Goal: Information Seeking & Learning: Check status

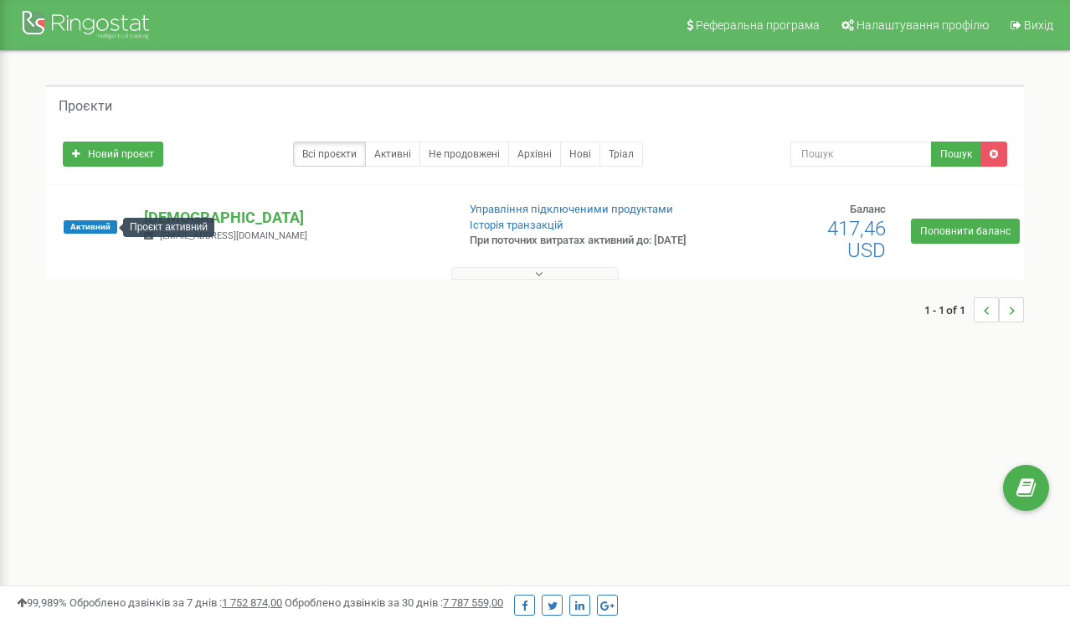
click at [77, 223] on span "Активний" at bounding box center [91, 226] width 54 height 13
click at [255, 240] on span "[EMAIL_ADDRESS][DOMAIN_NAME]" at bounding box center [233, 235] width 147 height 11
drag, startPoint x: 255, startPoint y: 240, endPoint x: 161, endPoint y: 239, distance: 94.6
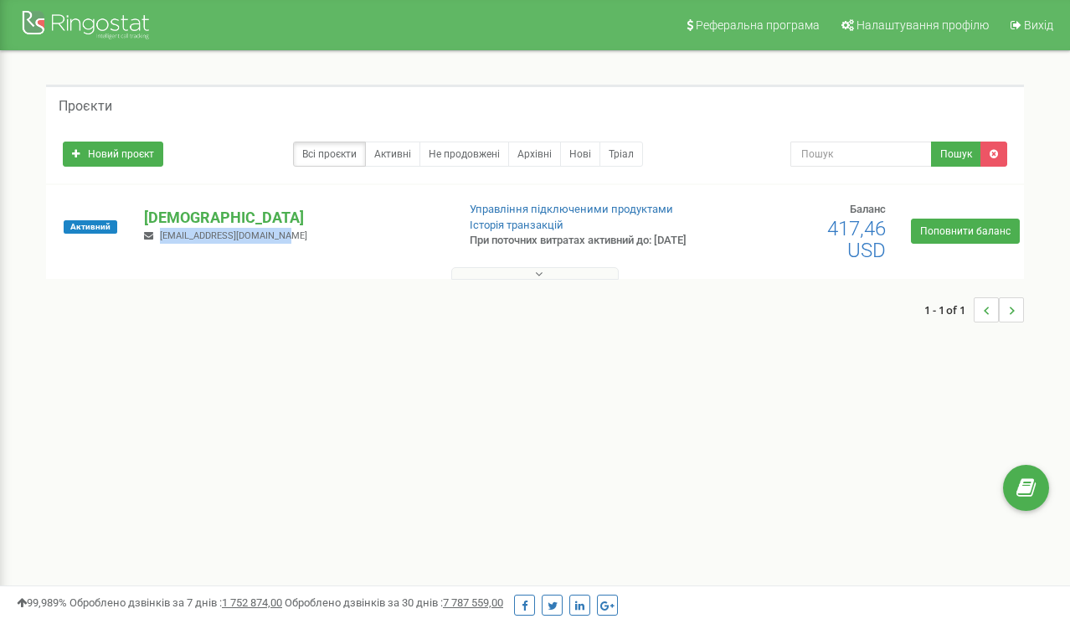
click at [161, 239] on span "[EMAIL_ADDRESS][DOMAIN_NAME]" at bounding box center [233, 235] width 147 height 11
drag, startPoint x: 161, startPoint y: 239, endPoint x: 262, endPoint y: 240, distance: 101.3
click at [262, 240] on span "[EMAIL_ADDRESS][DOMAIN_NAME]" at bounding box center [233, 235] width 147 height 11
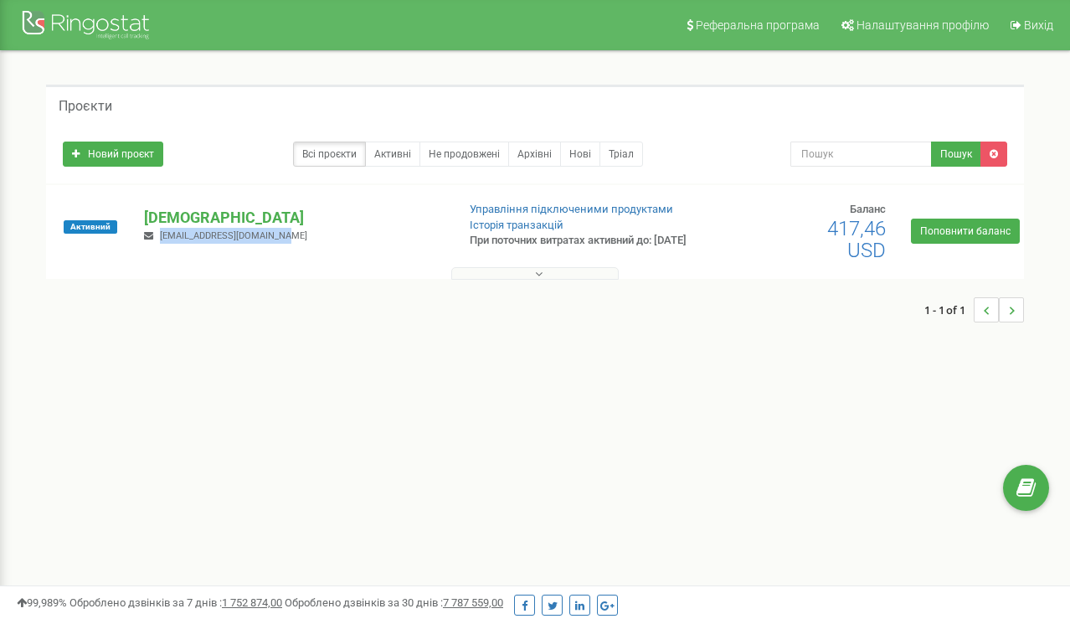
drag, startPoint x: 262, startPoint y: 240, endPoint x: 168, endPoint y: 239, distance: 93.7
click at [168, 239] on span "[EMAIL_ADDRESS][DOMAIN_NAME]" at bounding box center [233, 235] width 147 height 11
click at [168, 239] on span "rtolba@ukrainiansolar.com" at bounding box center [233, 235] width 147 height 11
drag, startPoint x: 168, startPoint y: 239, endPoint x: 264, endPoint y: 240, distance: 95.4
click at [264, 240] on span "rtolba@ukrainiansolar.com" at bounding box center [233, 235] width 147 height 11
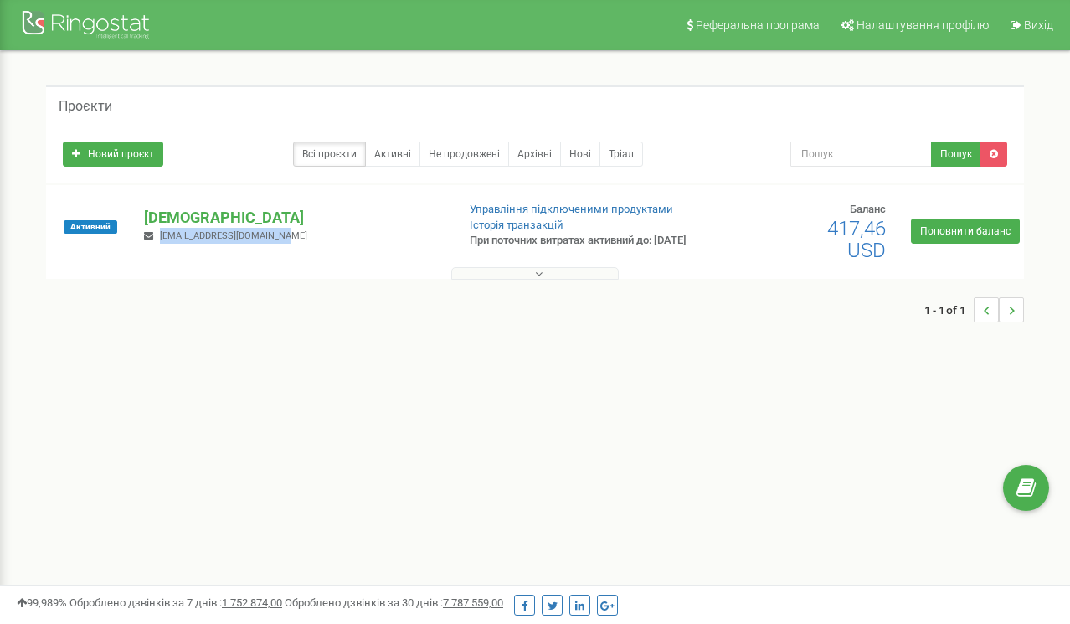
click at [264, 240] on span "rtolba@ukrainiansolar.com" at bounding box center [233, 235] width 147 height 11
drag, startPoint x: 264, startPoint y: 240, endPoint x: 175, endPoint y: 239, distance: 88.7
click at [175, 239] on span "rtolba@ukrainiansolar.com" at bounding box center [233, 235] width 147 height 11
drag, startPoint x: 175, startPoint y: 239, endPoint x: 235, endPoint y: 237, distance: 60.3
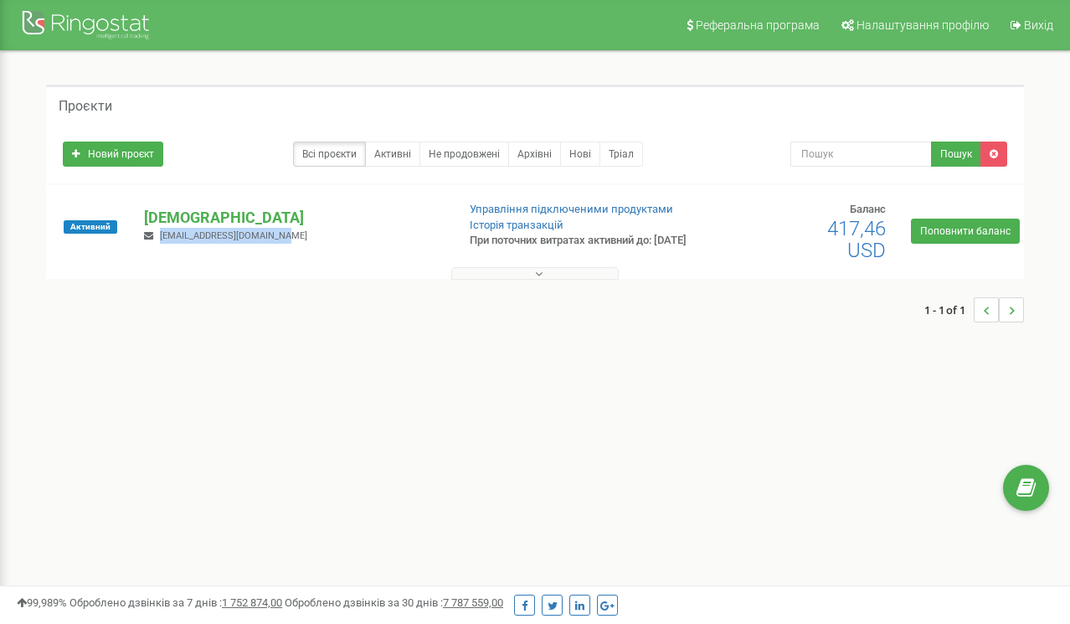
click at [235, 237] on span "rtolba@ukrainiansolar.com" at bounding box center [233, 235] width 147 height 11
click at [258, 239] on span "rtolba@ukrainiansolar.com" at bounding box center [233, 235] width 147 height 11
drag, startPoint x: 258, startPoint y: 239, endPoint x: 168, endPoint y: 239, distance: 89.6
click at [168, 239] on span "rtolba@ukrainiansolar.com" at bounding box center [233, 235] width 147 height 11
click at [471, 238] on p "При поточних витратах активний до: 25.10.2025" at bounding box center [579, 241] width 218 height 16
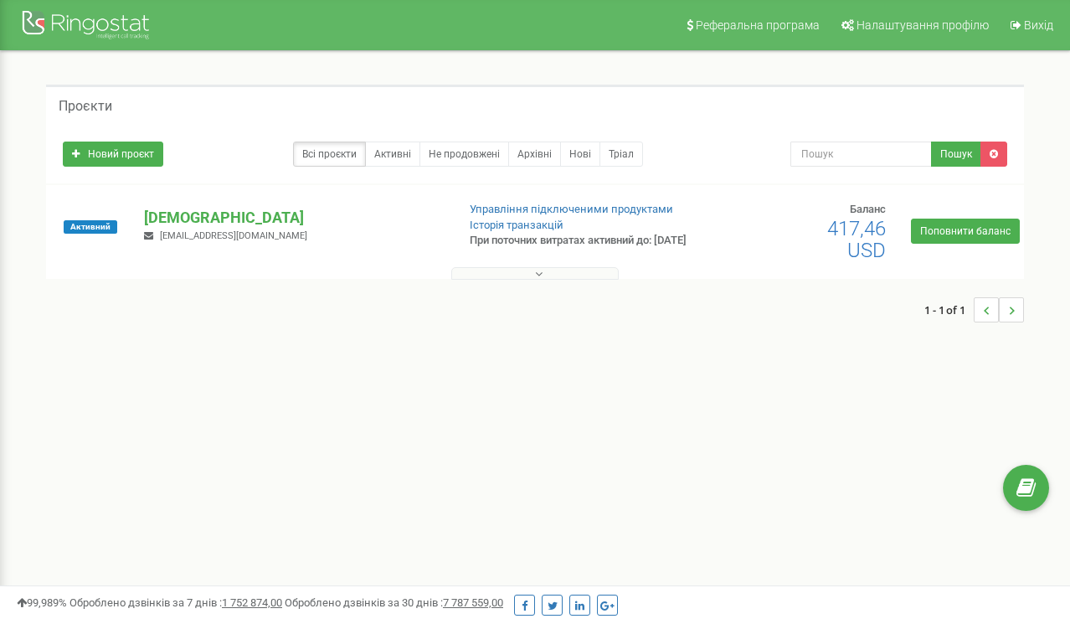
drag, startPoint x: 471, startPoint y: 238, endPoint x: 656, endPoint y: 236, distance: 185.0
click at [656, 236] on p "При поточних витратах активний до: 25.10.2025" at bounding box center [579, 241] width 218 height 16
click at [511, 249] on p "При поточних витратах активний до: 25.10.2025" at bounding box center [579, 241] width 218 height 16
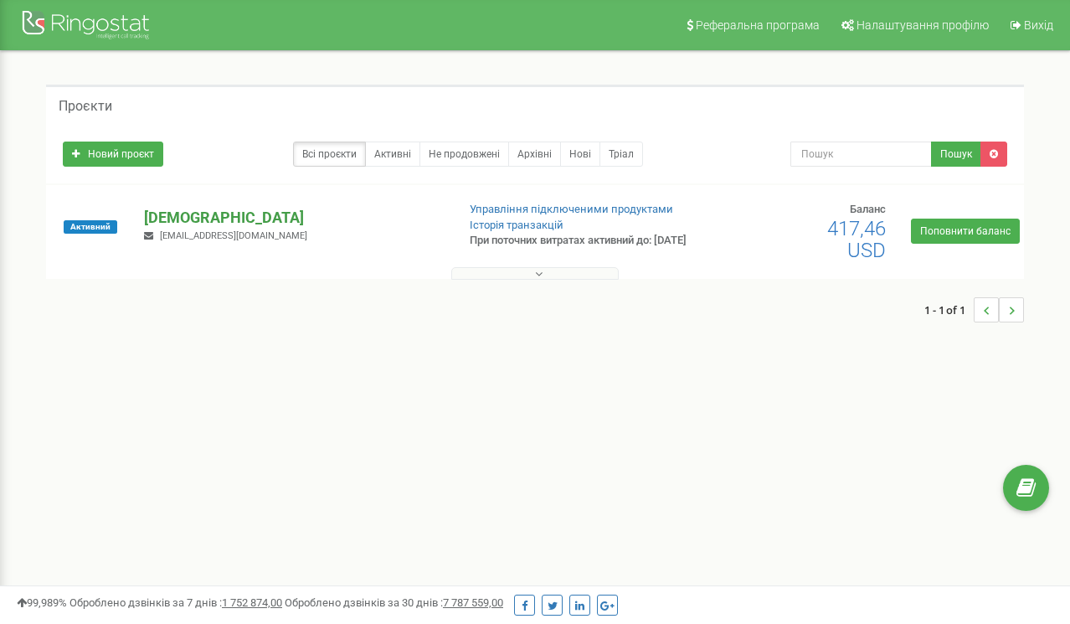
click at [203, 229] on p "[DEMOGRAPHIC_DATA]" at bounding box center [293, 218] width 298 height 22
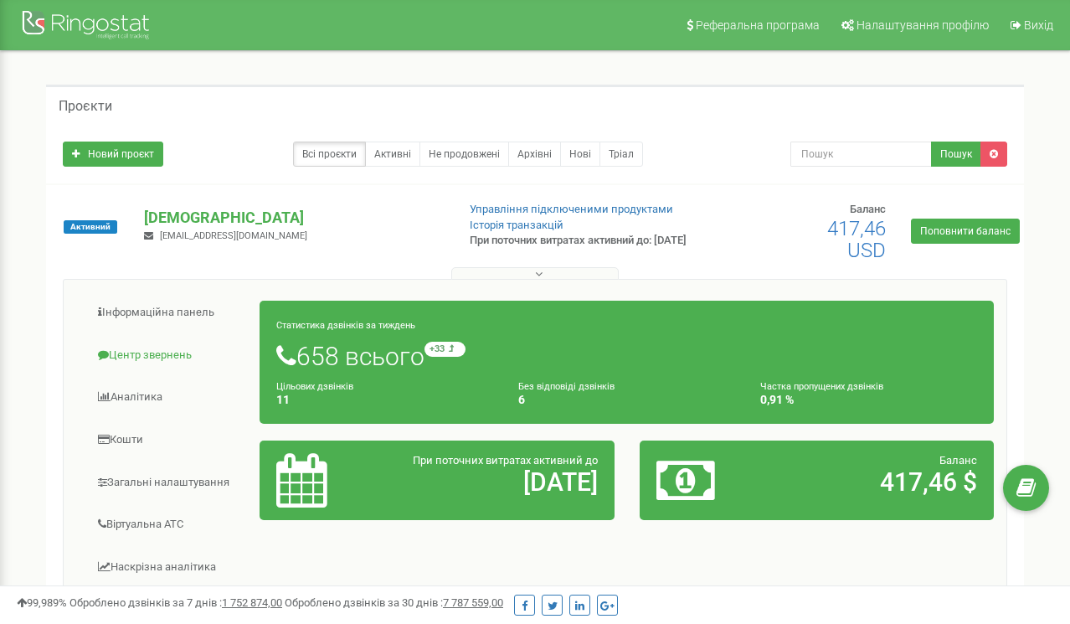
click at [157, 357] on link "Центр звернень" at bounding box center [168, 355] width 184 height 41
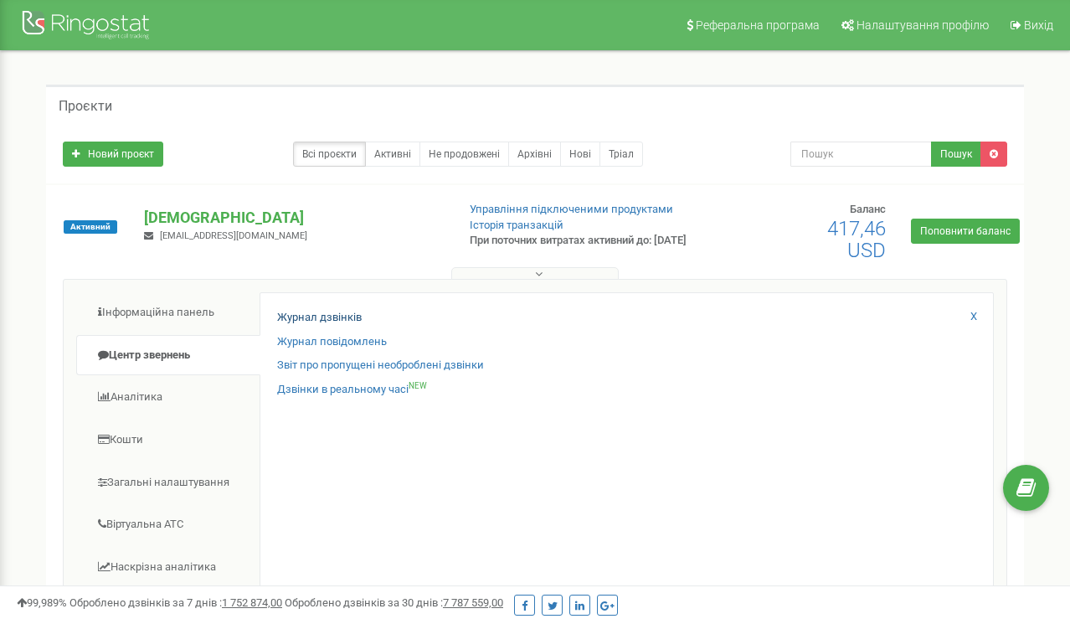
click at [331, 316] on link "Журнал дзвінків" at bounding box center [319, 318] width 85 height 16
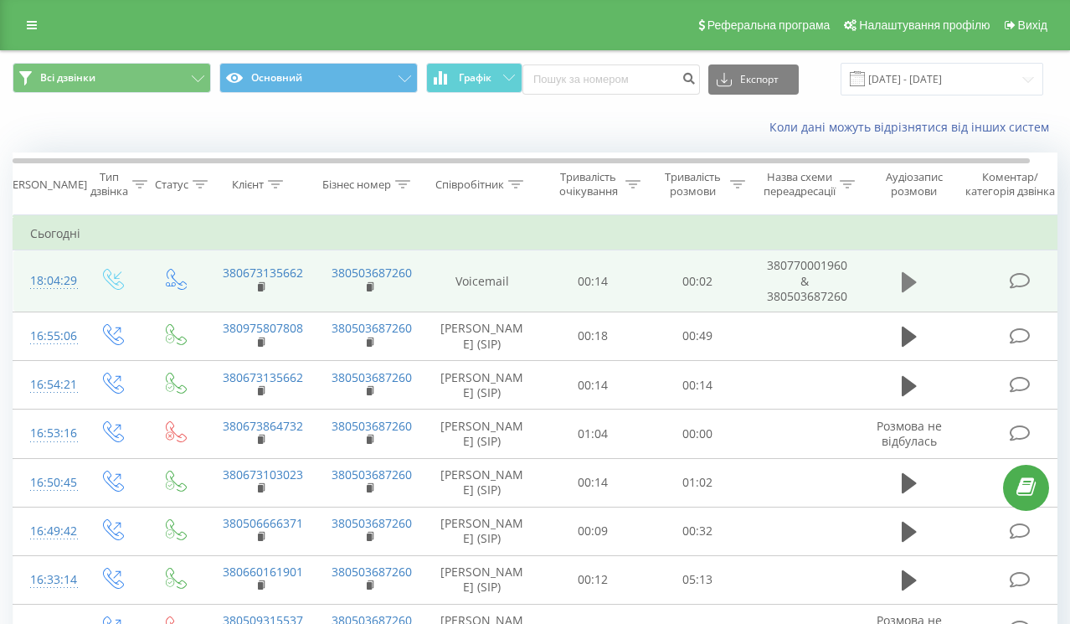
click at [901, 286] on icon at bounding box center [908, 281] width 15 height 20
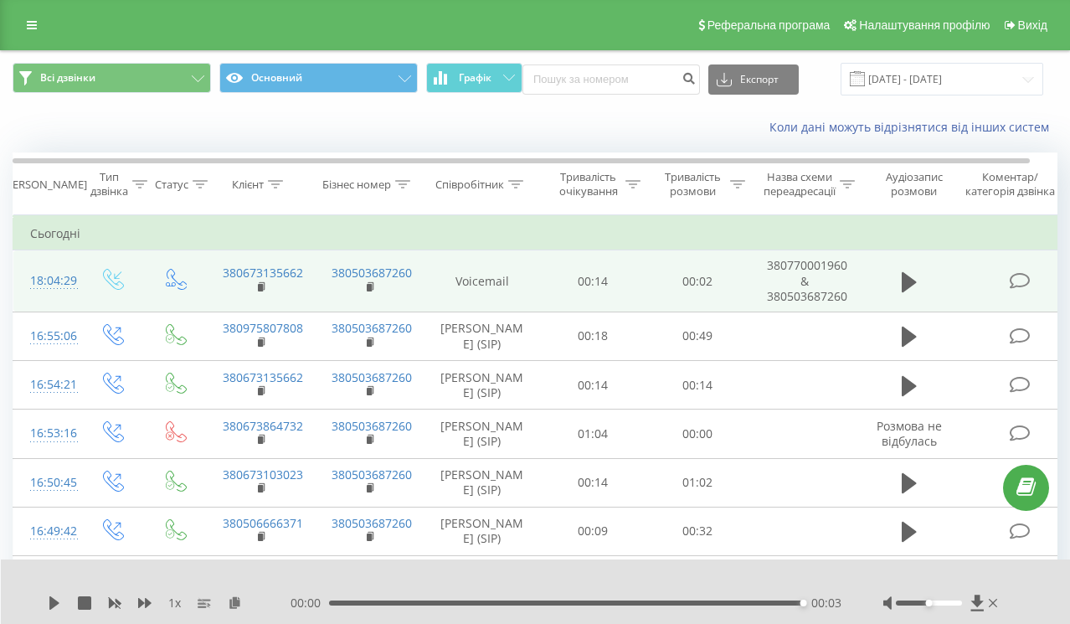
click at [583, 185] on div "Тривалість очікування" at bounding box center [588, 184] width 66 height 28
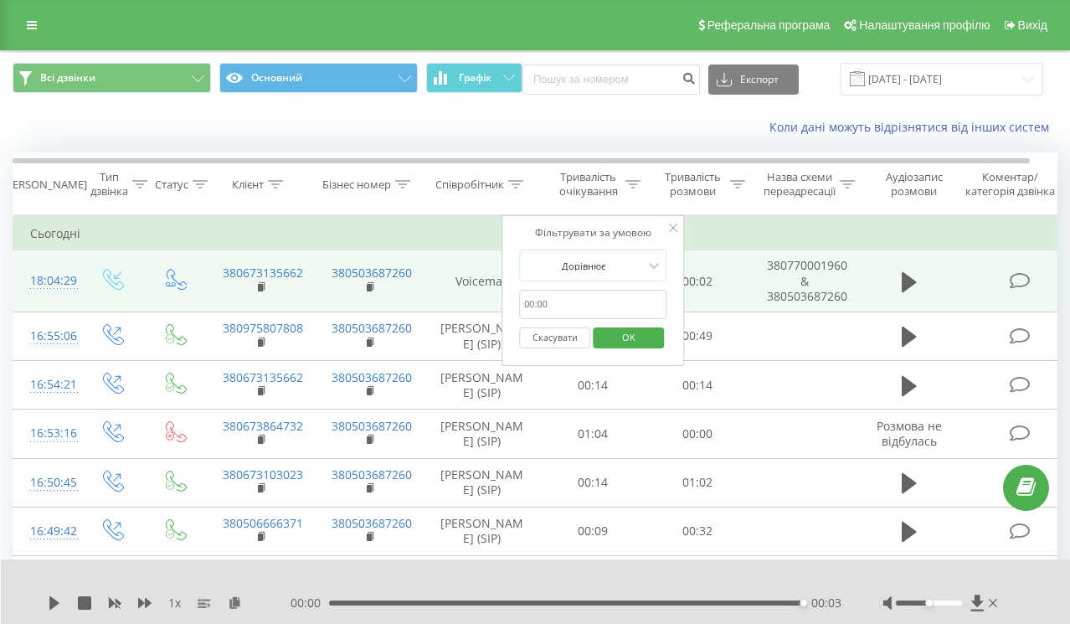
click at [630, 185] on icon at bounding box center [632, 184] width 15 height 8
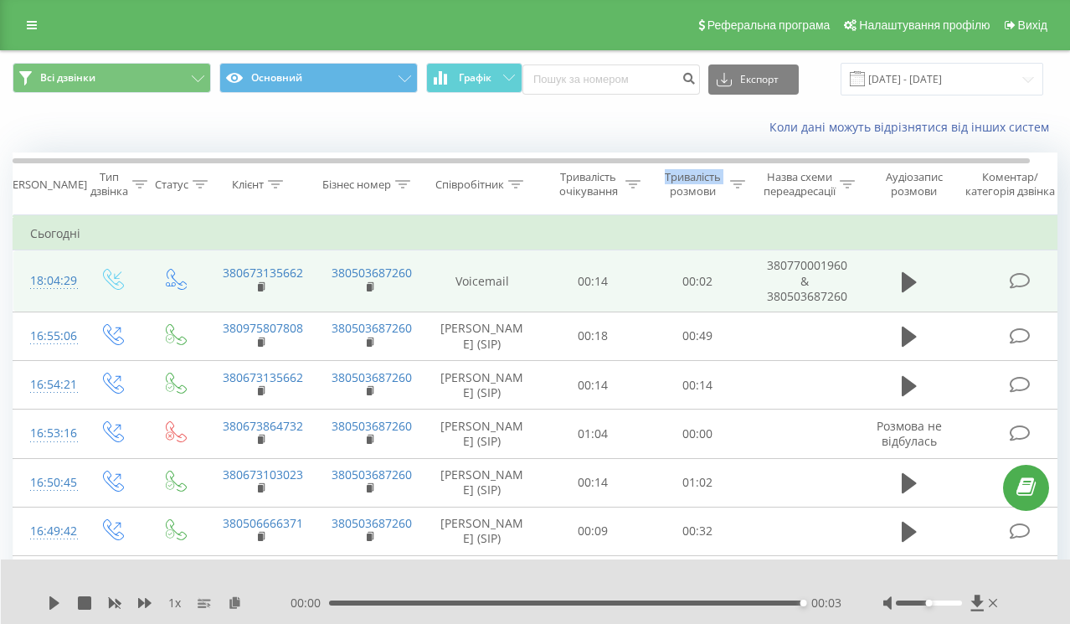
drag, startPoint x: 630, startPoint y: 185, endPoint x: 645, endPoint y: 186, distance: 14.3
click at [645, 186] on tr "Дата дзвінка Тип дзвінка Статус Клієнт Бізнес номер Співробітник Тривалість очі…" at bounding box center [548, 184] width 1071 height 62
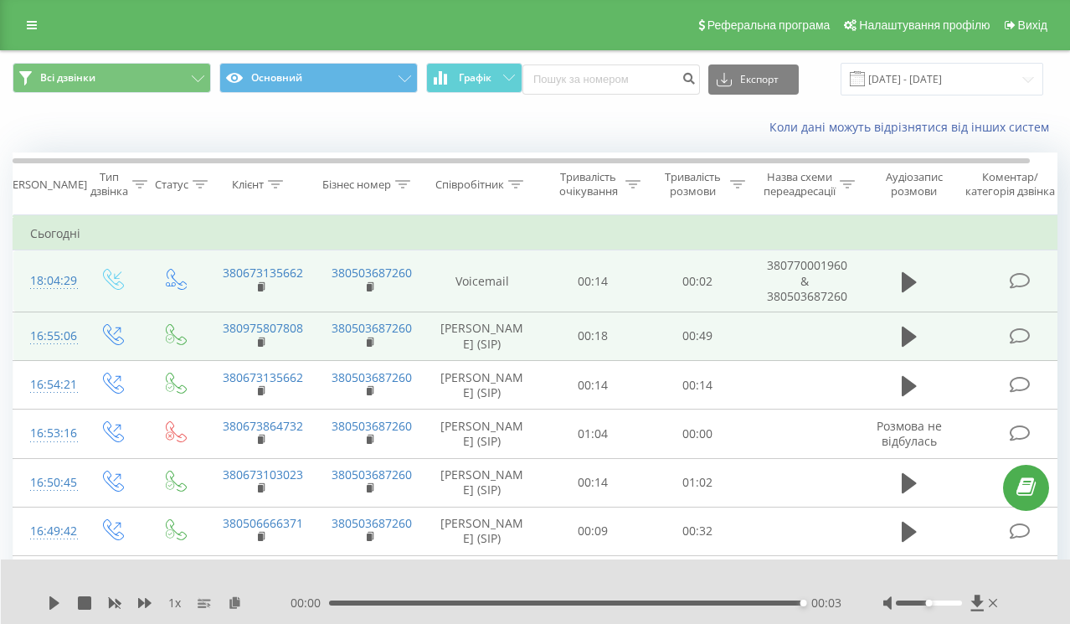
click at [744, 347] on td "00:49" at bounding box center [697, 335] width 105 height 49
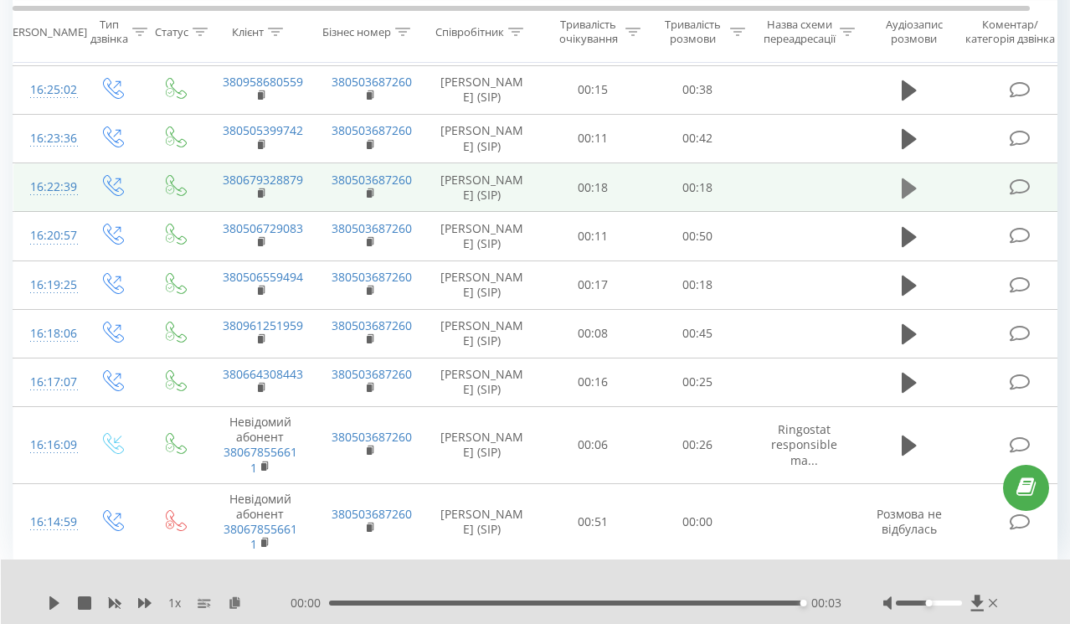
click at [908, 198] on icon at bounding box center [908, 187] width 15 height 20
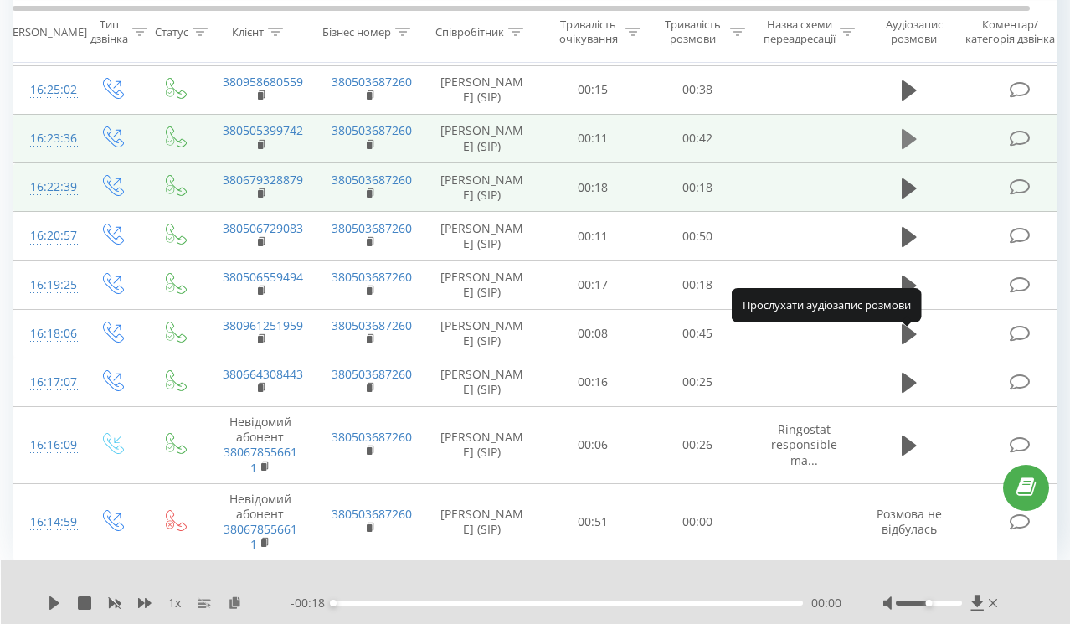
click at [905, 149] on icon at bounding box center [908, 139] width 15 height 20
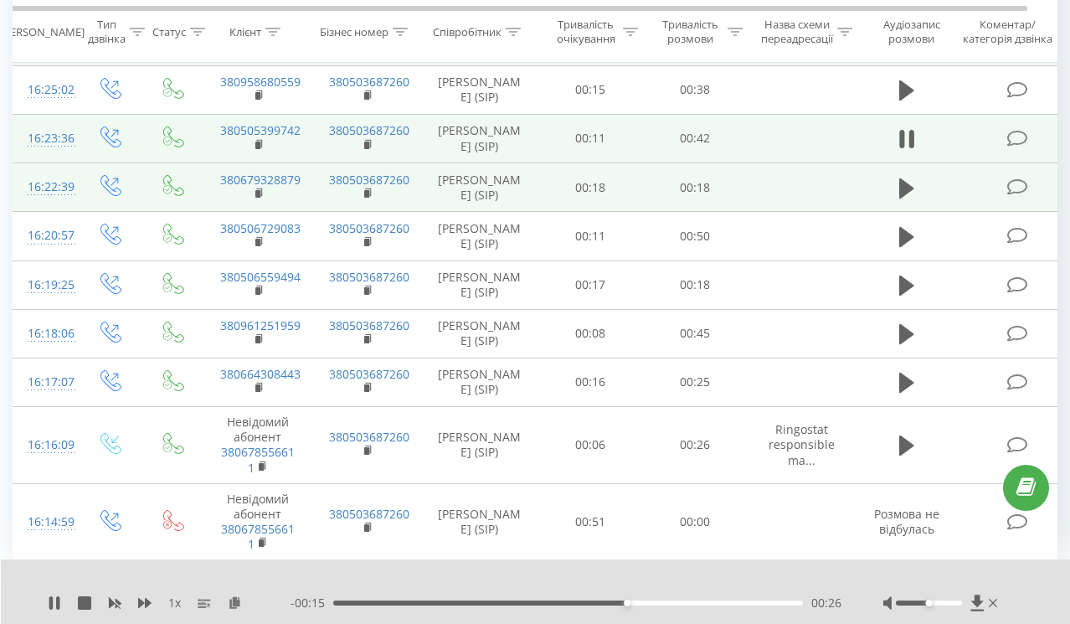
scroll to position [1004, 0]
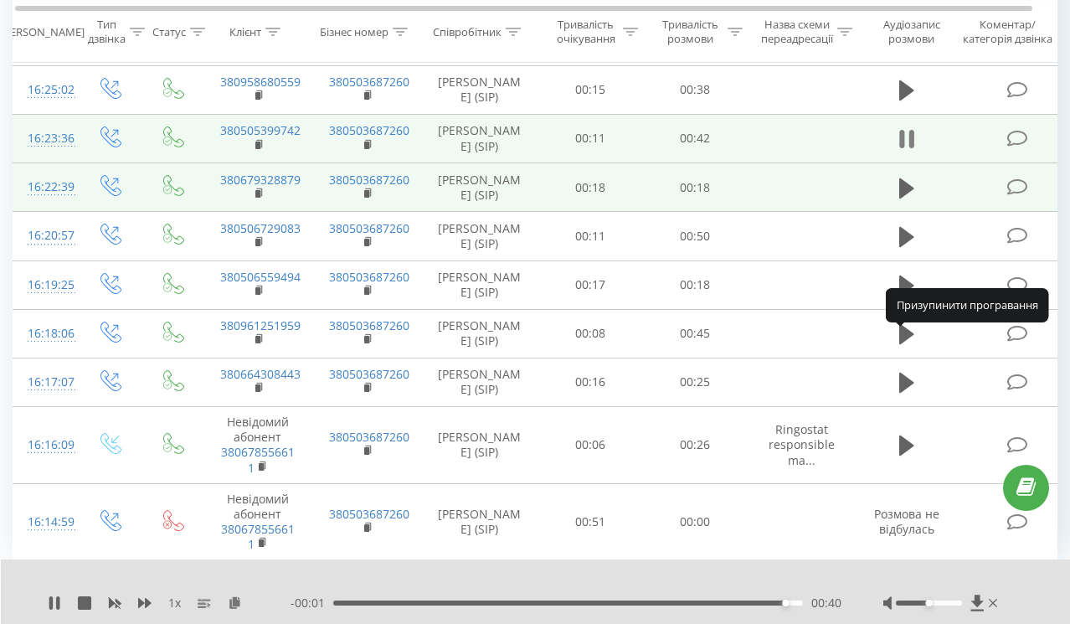
click at [903, 148] on icon at bounding box center [901, 139] width 5 height 18
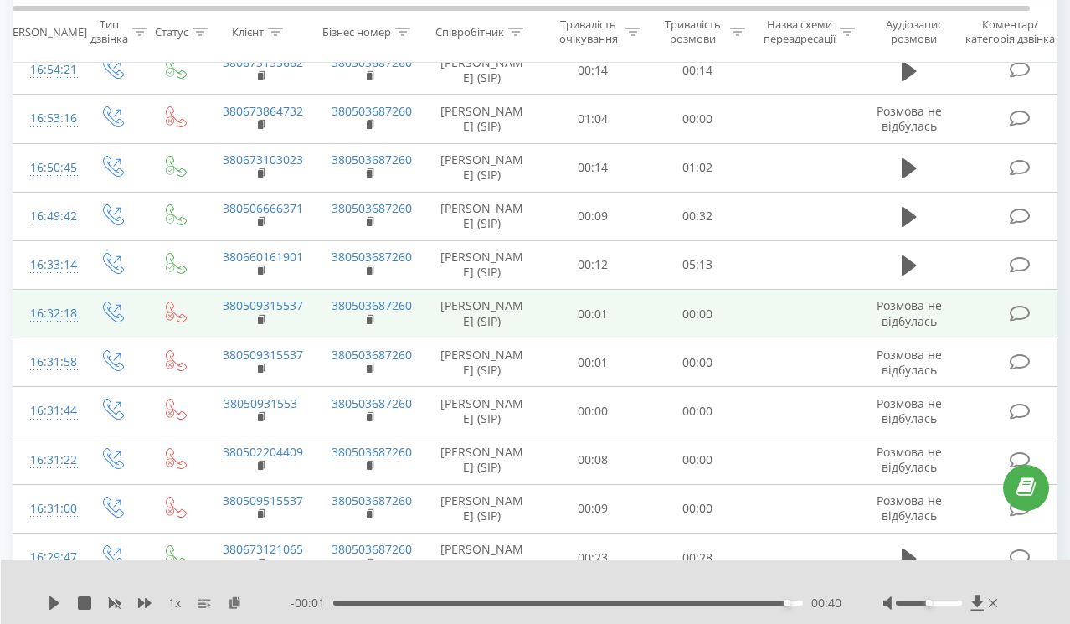
scroll to position [897, 0]
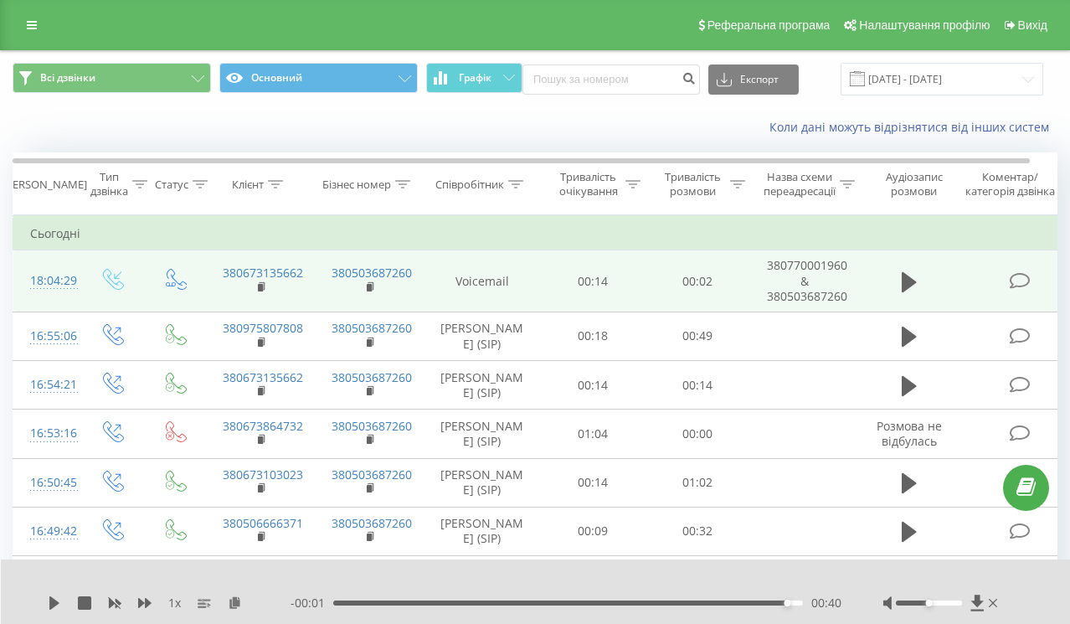
click at [515, 180] on icon at bounding box center [516, 184] width 15 height 8
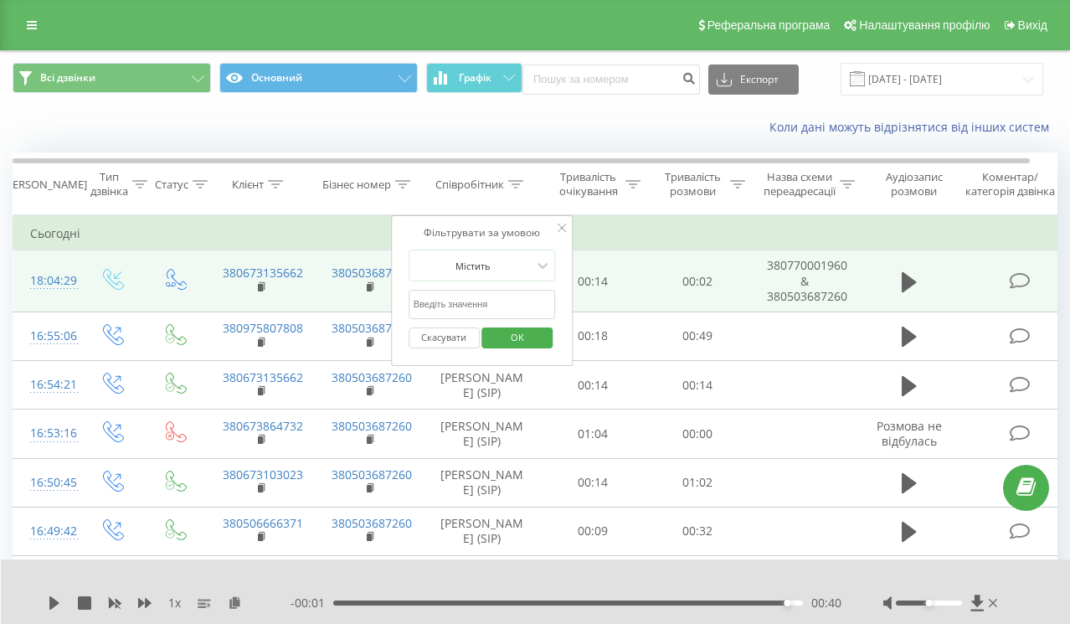
click at [446, 340] on button "Скасувати" at bounding box center [443, 337] width 71 height 21
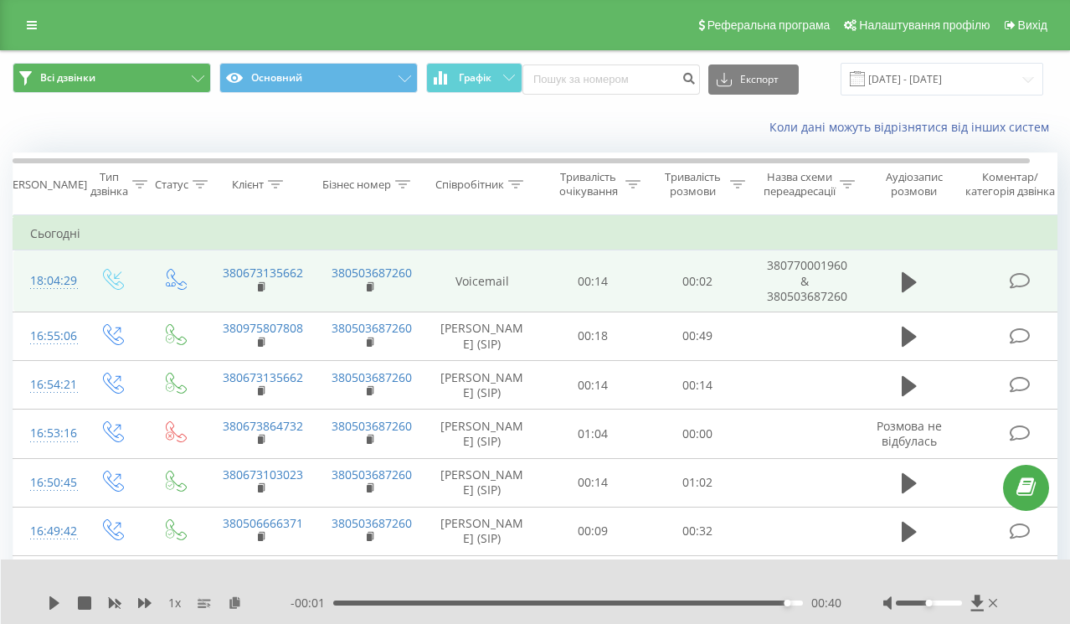
click at [193, 80] on icon at bounding box center [198, 78] width 13 height 7
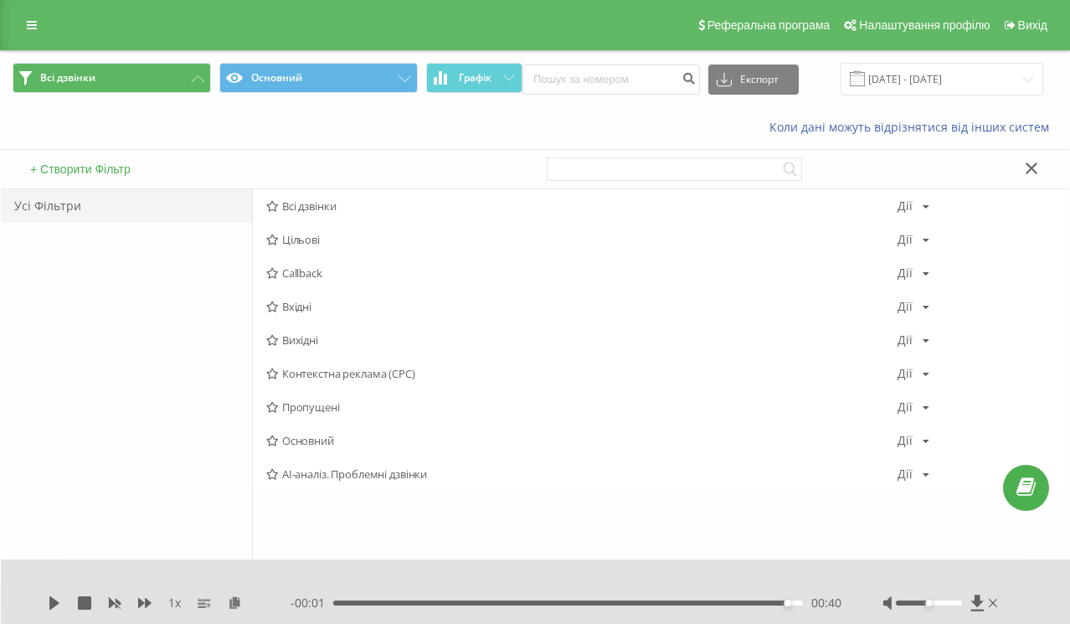
click at [193, 80] on icon at bounding box center [198, 78] width 13 height 7
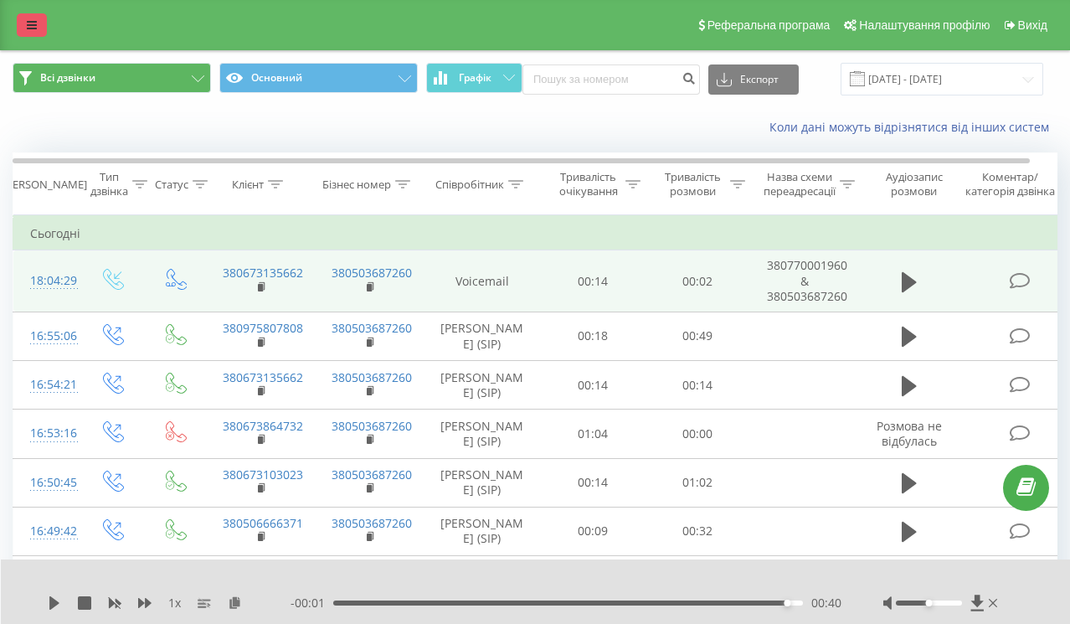
click at [36, 22] on icon at bounding box center [32, 25] width 10 height 12
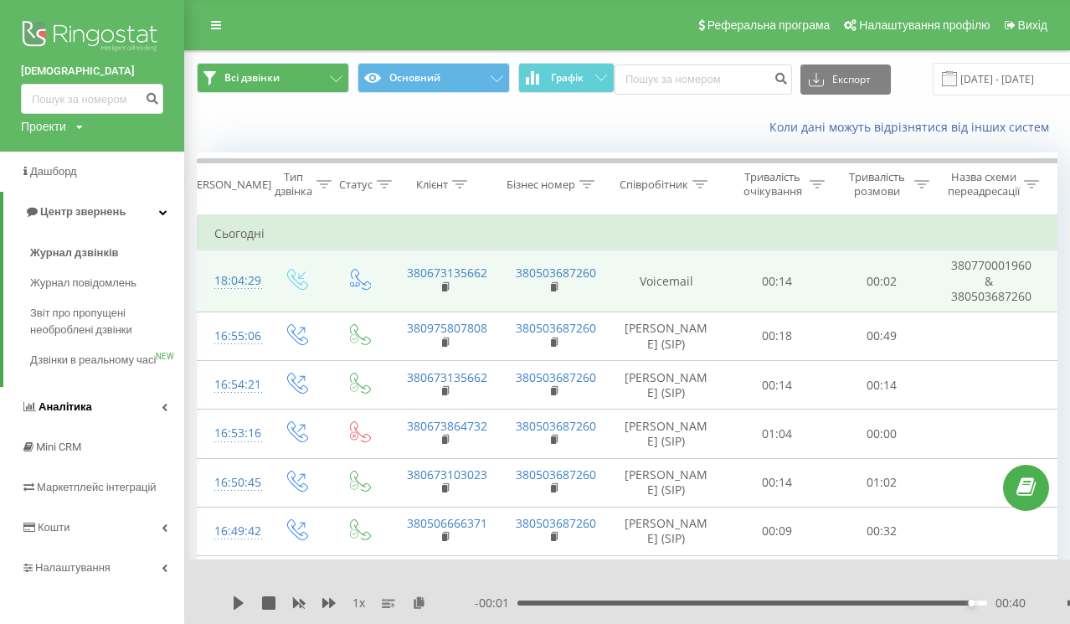
click at [82, 402] on link "Аналiтика" at bounding box center [92, 407] width 184 height 40
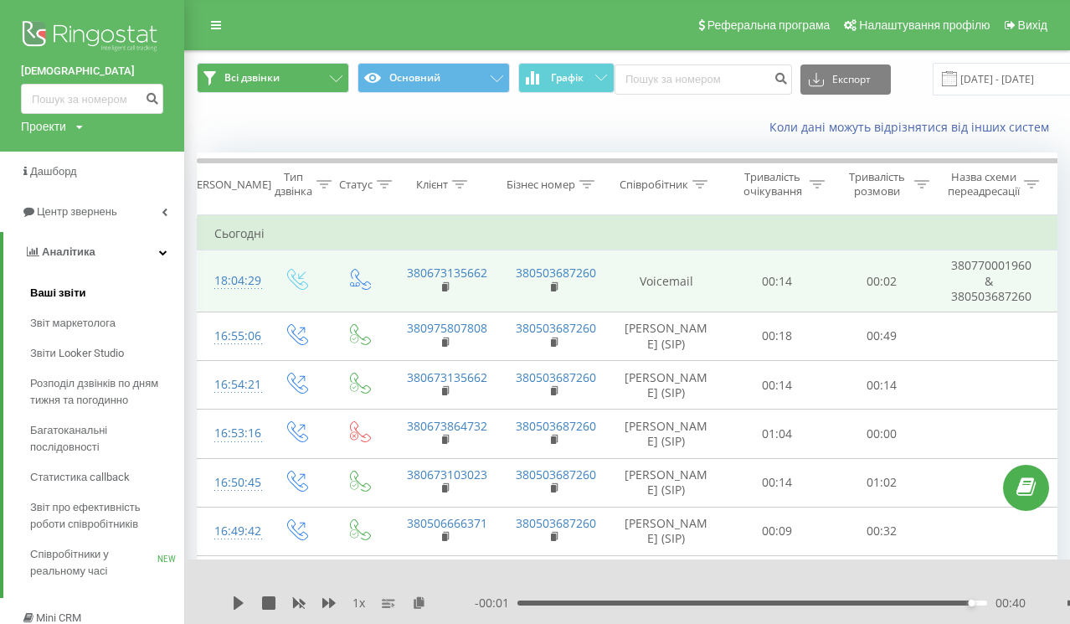
click at [74, 292] on span "Ваші звіти" at bounding box center [58, 293] width 56 height 17
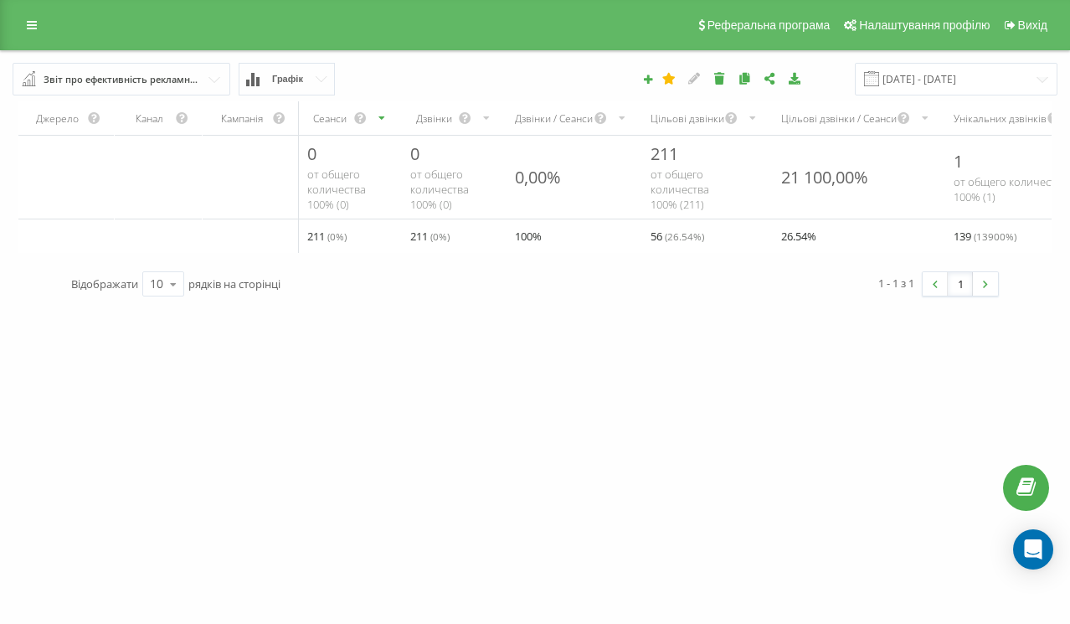
click at [159, 83] on input "text" at bounding box center [122, 79] width 216 height 30
click at [470, 370] on div "UkrainianSolar.com Проекти UkrainianSolar.com Дашборд Центр звернень Аналiтика …" at bounding box center [535, 312] width 1070 height 624
click at [27, 33] on link at bounding box center [32, 24] width 30 height 23
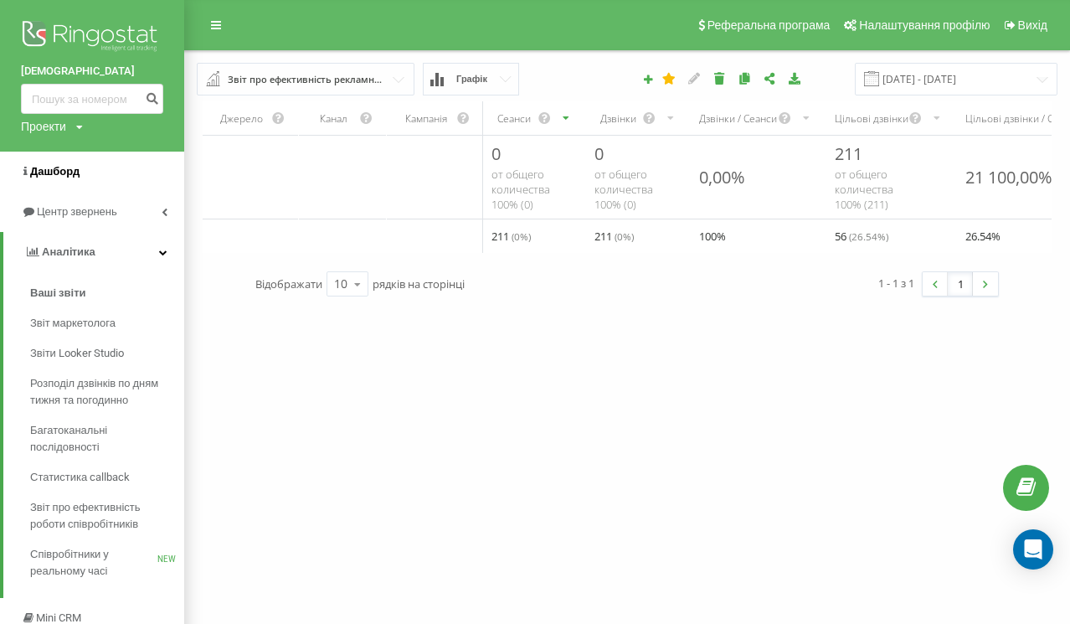
click at [49, 173] on span "Дашборд" at bounding box center [54, 171] width 49 height 13
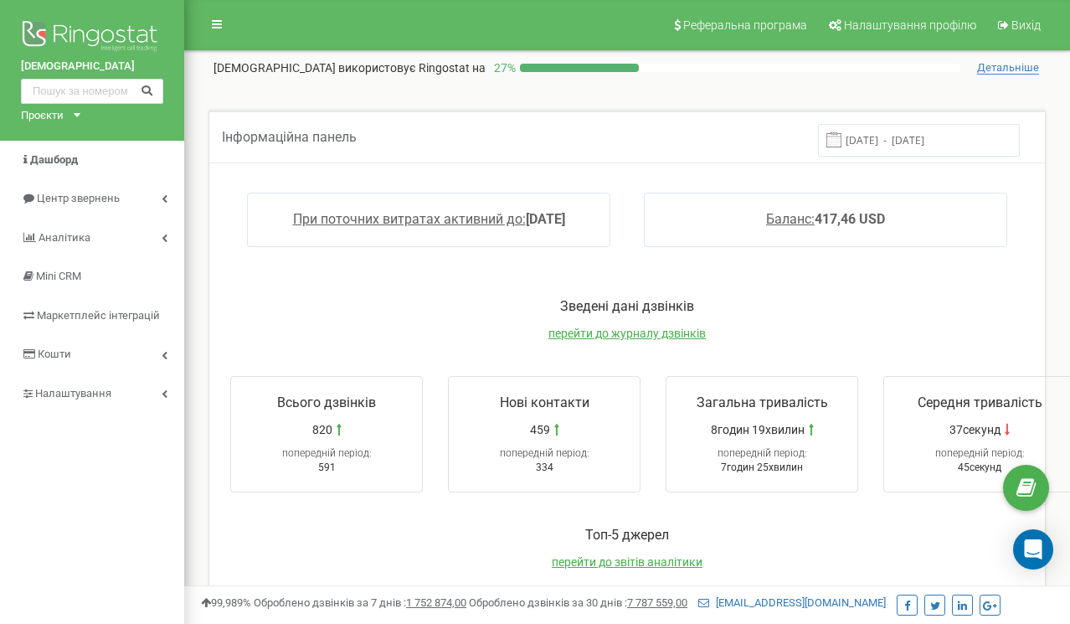
click at [358, 457] on div "попередній період:" at bounding box center [326, 449] width 174 height 23
click at [358, 454] on span "попередній період:" at bounding box center [327, 453] width 90 height 12
drag, startPoint x: 358, startPoint y: 454, endPoint x: 309, endPoint y: 443, distance: 50.8
click at [309, 443] on div "попередній період:" at bounding box center [326, 449] width 174 height 23
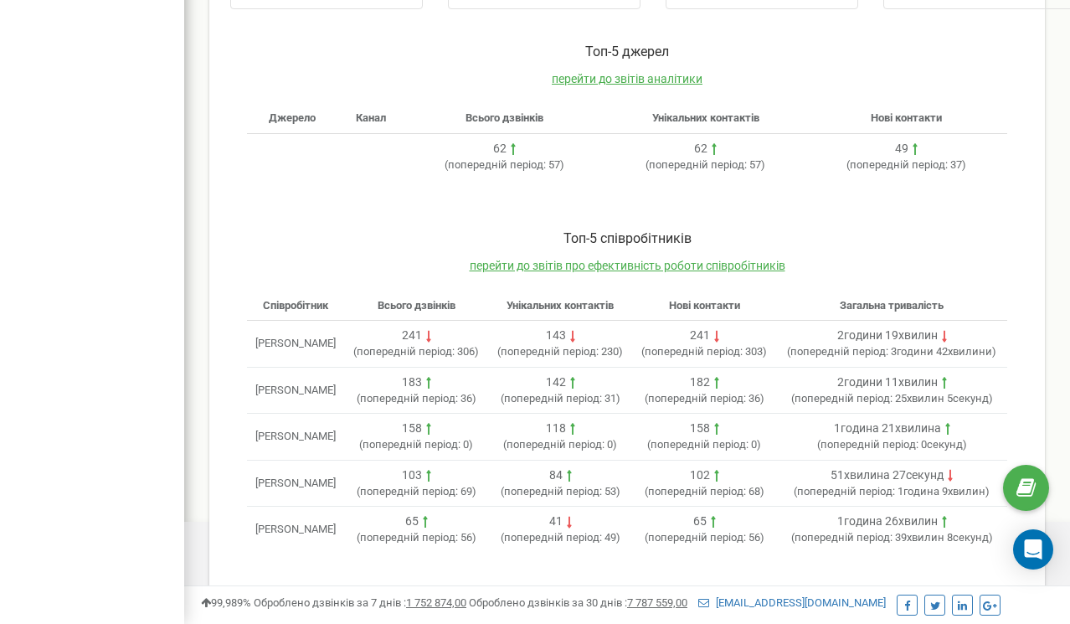
scroll to position [531, 0]
click at [344, 512] on td "Олександр Іванина" at bounding box center [295, 529] width 97 height 46
drag, startPoint x: 353, startPoint y: 512, endPoint x: 300, endPoint y: 514, distance: 52.8
click at [300, 514] on td "Олександр Іванина" at bounding box center [295, 529] width 97 height 46
click at [558, 259] on span "перейти до звітів про ефективність роботи співробітників" at bounding box center [628, 265] width 316 height 13
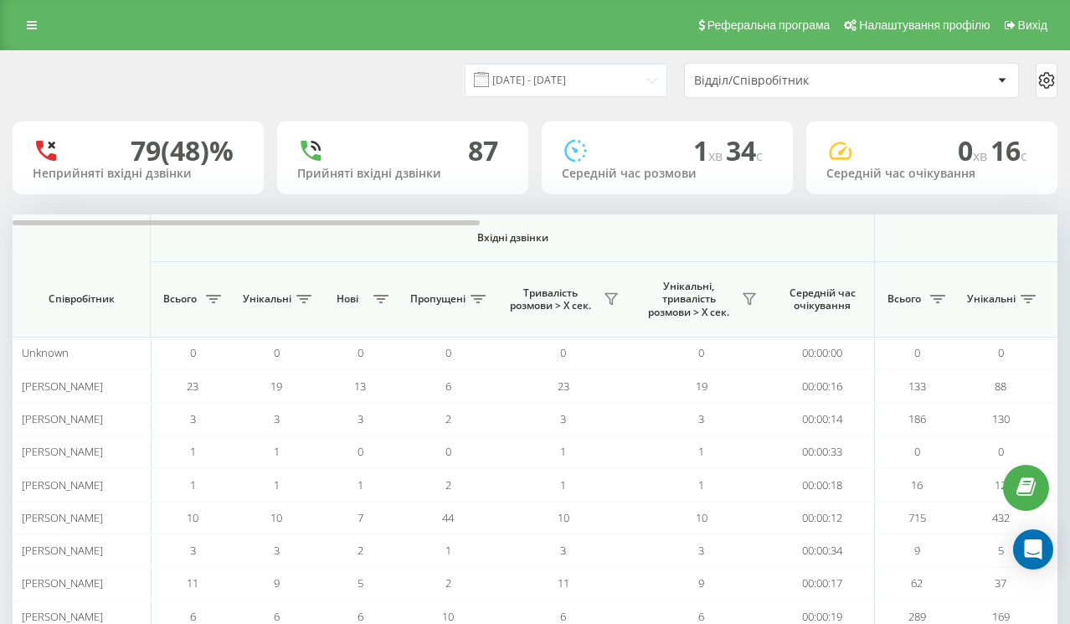
click at [256, 50] on div "Реферальна програма Налаштування профілю Вихід" at bounding box center [535, 25] width 1070 height 50
click at [295, 93] on div "21.07.2025 - 21.08.2025 Відділ/Співробітник" at bounding box center [535, 80] width 1045 height 35
click at [53, 181] on div "Неприйняті вхідні дзвінки" at bounding box center [138, 174] width 211 height 14
drag, startPoint x: 53, startPoint y: 190, endPoint x: 155, endPoint y: 186, distance: 102.2
click at [155, 181] on div "Неприйняті вхідні дзвінки" at bounding box center [138, 174] width 211 height 14
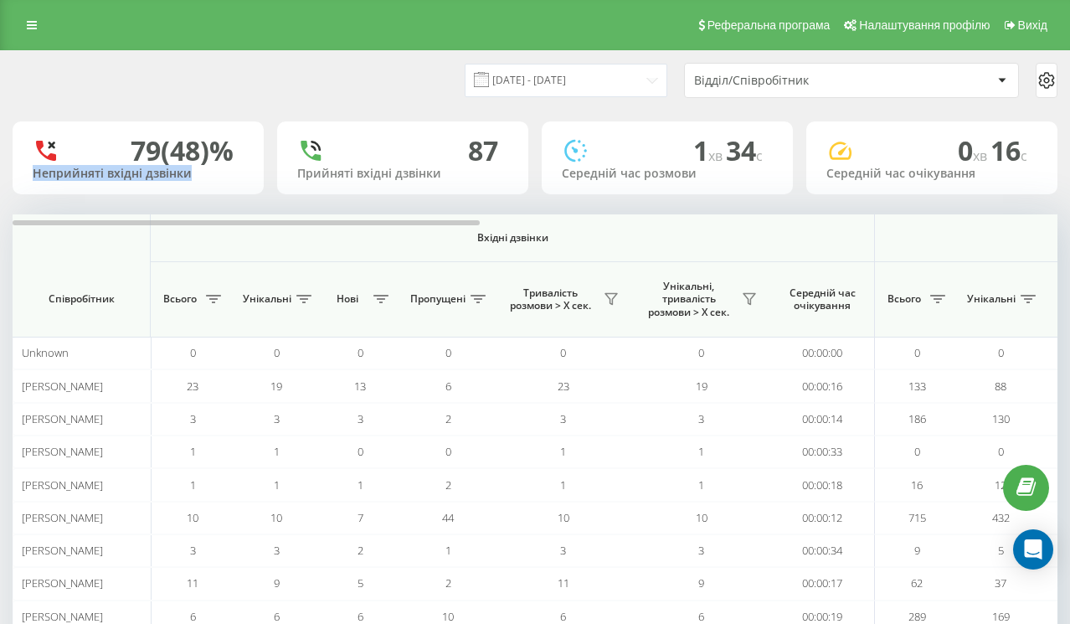
click at [155, 181] on div "Неприйняті вхідні дзвінки" at bounding box center [138, 174] width 211 height 14
drag, startPoint x: 155, startPoint y: 186, endPoint x: 29, endPoint y: 186, distance: 125.6
click at [29, 186] on div "79 (48)% Неприйняті вхідні дзвінки" at bounding box center [138, 157] width 251 height 73
click at [45, 181] on div "Неприйняті вхідні дзвінки" at bounding box center [138, 174] width 211 height 14
drag, startPoint x: 45, startPoint y: 186, endPoint x: 157, endPoint y: 187, distance: 112.2
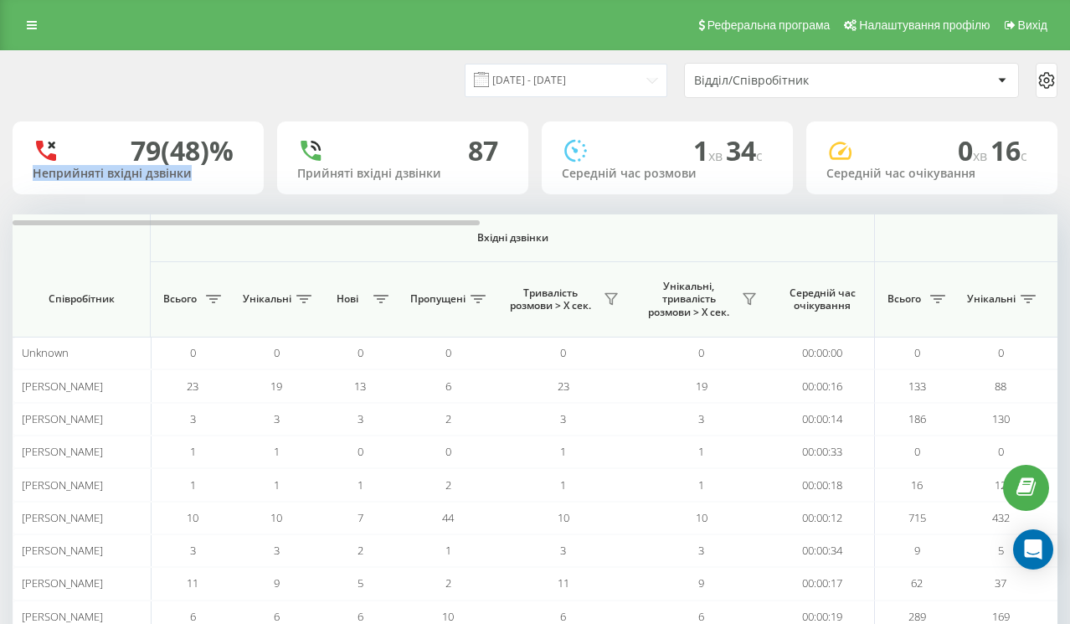
click at [157, 181] on div "Неприйняті вхідні дзвінки" at bounding box center [138, 174] width 211 height 14
drag, startPoint x: 157, startPoint y: 187, endPoint x: 69, endPoint y: 187, distance: 88.7
click at [69, 181] on div "Неприйняті вхідні дзвінки" at bounding box center [138, 174] width 211 height 14
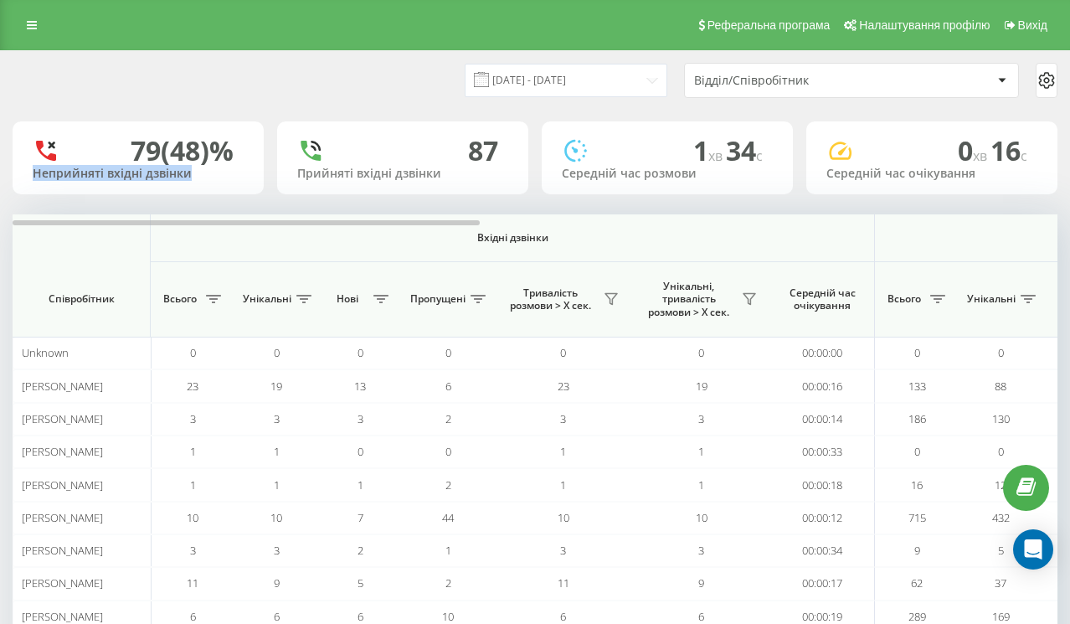
drag, startPoint x: 69, startPoint y: 187, endPoint x: 175, endPoint y: 187, distance: 106.3
click at [175, 181] on div "Неприйняті вхідні дзвінки" at bounding box center [138, 174] width 211 height 14
drag, startPoint x: 175, startPoint y: 187, endPoint x: 91, endPoint y: 187, distance: 83.7
click at [91, 181] on div "Неприйняті вхідні дзвінки" at bounding box center [138, 174] width 211 height 14
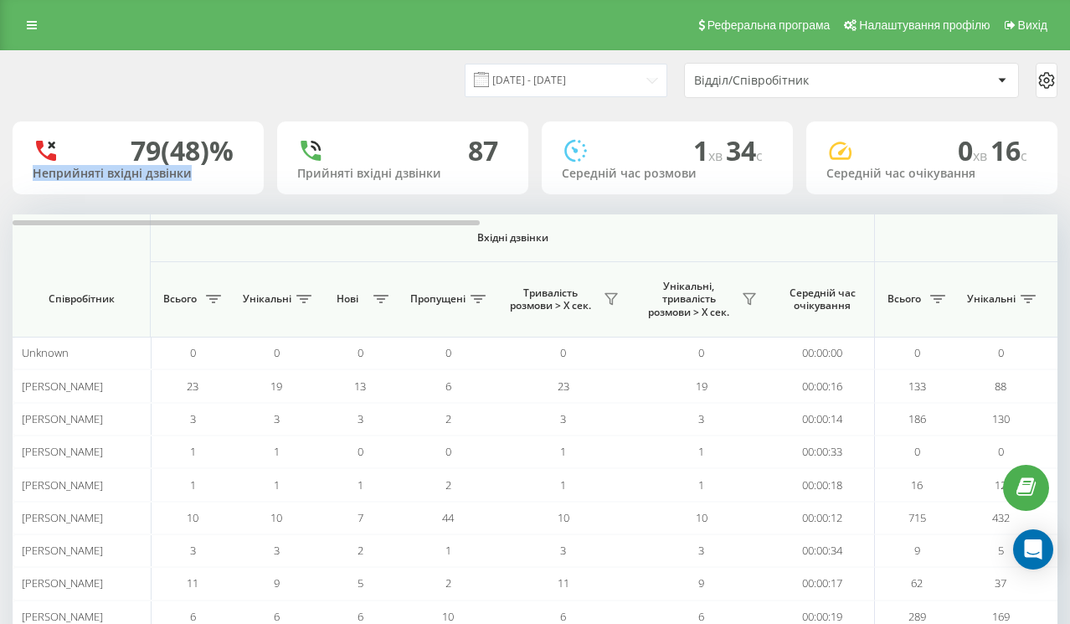
click at [91, 181] on div "Неприйняті вхідні дзвінки" at bounding box center [138, 174] width 211 height 14
drag, startPoint x: 91, startPoint y: 187, endPoint x: 155, endPoint y: 187, distance: 63.6
click at [155, 181] on div "Неприйняті вхідні дзвінки" at bounding box center [138, 174] width 211 height 14
drag, startPoint x: 155, startPoint y: 187, endPoint x: 51, endPoint y: 187, distance: 103.8
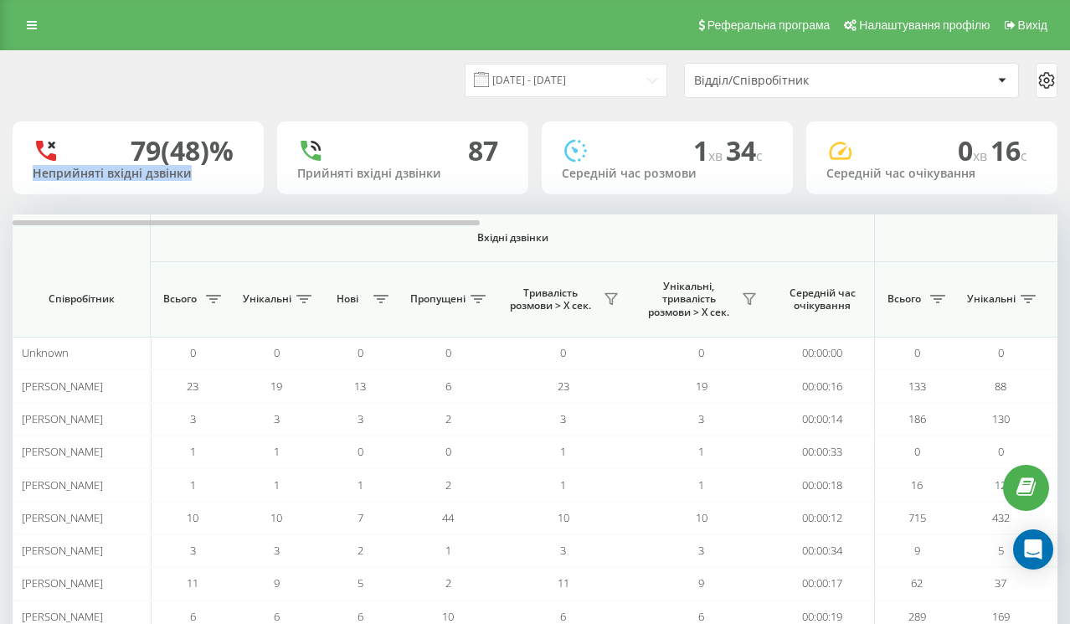
click at [51, 181] on div "Неприйняті вхідні дзвінки" at bounding box center [138, 174] width 211 height 14
drag, startPoint x: 51, startPoint y: 187, endPoint x: 164, endPoint y: 188, distance: 113.0
click at [164, 181] on div "Неприйняті вхідні дзвінки" at bounding box center [138, 174] width 211 height 14
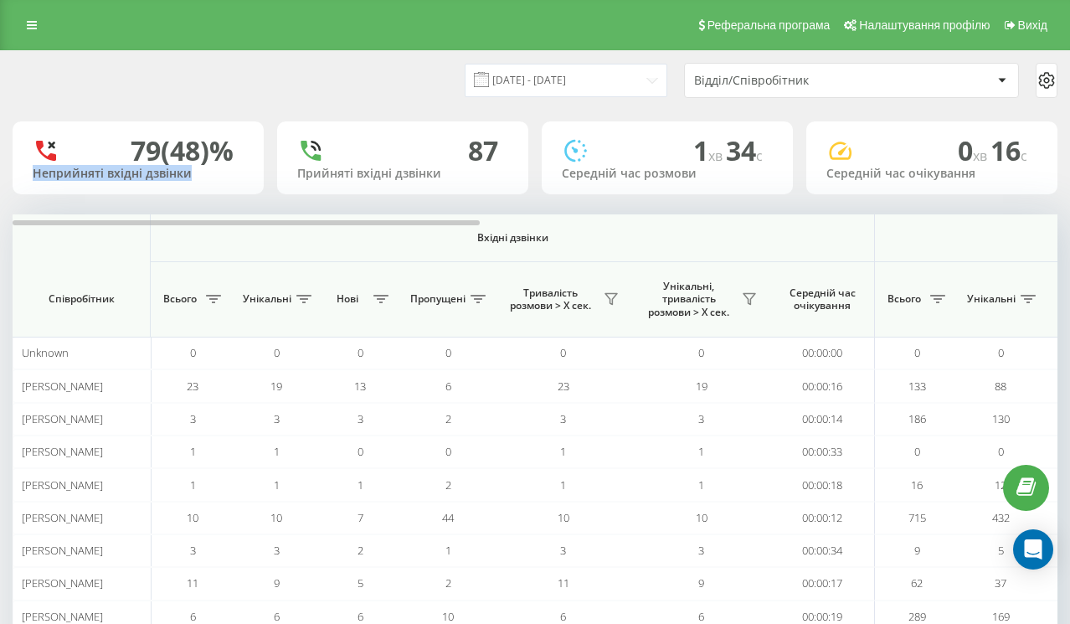
drag, startPoint x: 164, startPoint y: 188, endPoint x: 59, endPoint y: 188, distance: 104.6
click at [59, 181] on div "Неприйняті вхідні дзвінки" at bounding box center [138, 174] width 211 height 14
drag, startPoint x: 59, startPoint y: 188, endPoint x: 182, endPoint y: 186, distance: 122.2
click at [182, 181] on div "Неприйняті вхідні дзвінки" at bounding box center [138, 174] width 211 height 14
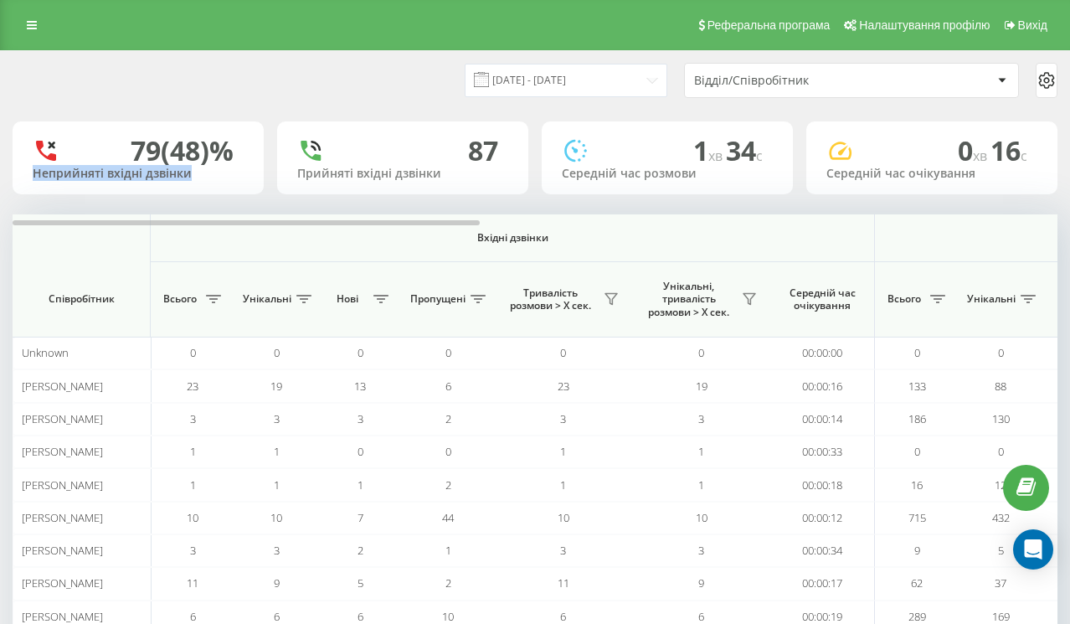
click at [182, 181] on div "Неприйняті вхідні дзвінки" at bounding box center [138, 174] width 211 height 14
drag, startPoint x: 182, startPoint y: 186, endPoint x: 68, endPoint y: 186, distance: 113.8
click at [68, 181] on div "Неприйняті вхідні дзвінки" at bounding box center [138, 174] width 211 height 14
drag, startPoint x: 68, startPoint y: 186, endPoint x: 151, endPoint y: 186, distance: 83.7
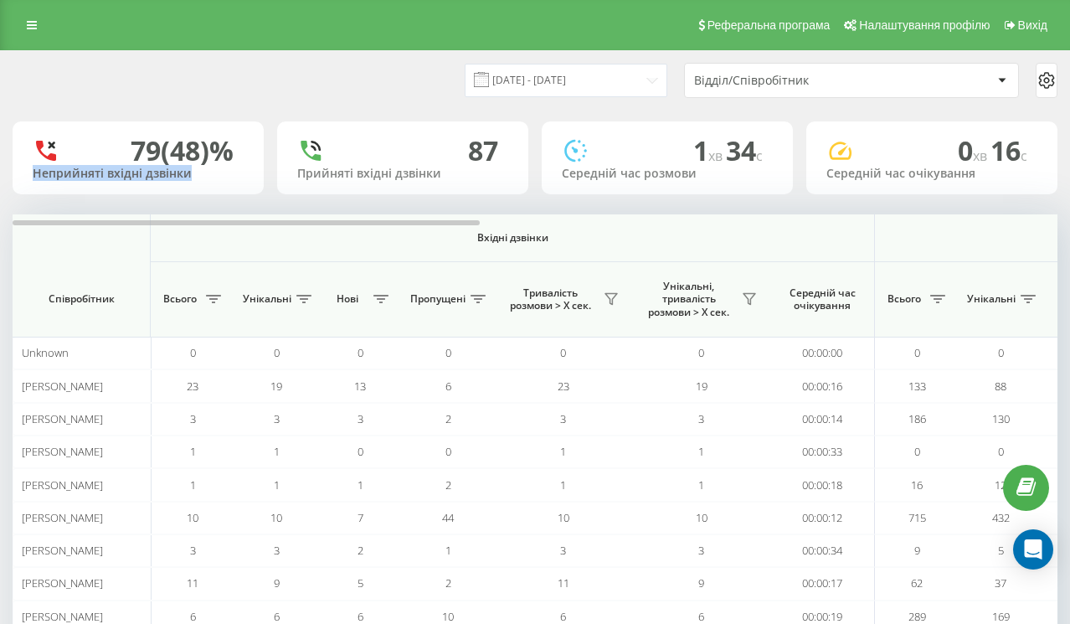
click at [151, 181] on div "Неприйняті вхідні дзвінки" at bounding box center [138, 174] width 211 height 14
drag, startPoint x: 151, startPoint y: 186, endPoint x: 71, endPoint y: 186, distance: 80.4
click at [71, 181] on div "Неприйняті вхідні дзвінки" at bounding box center [138, 174] width 211 height 14
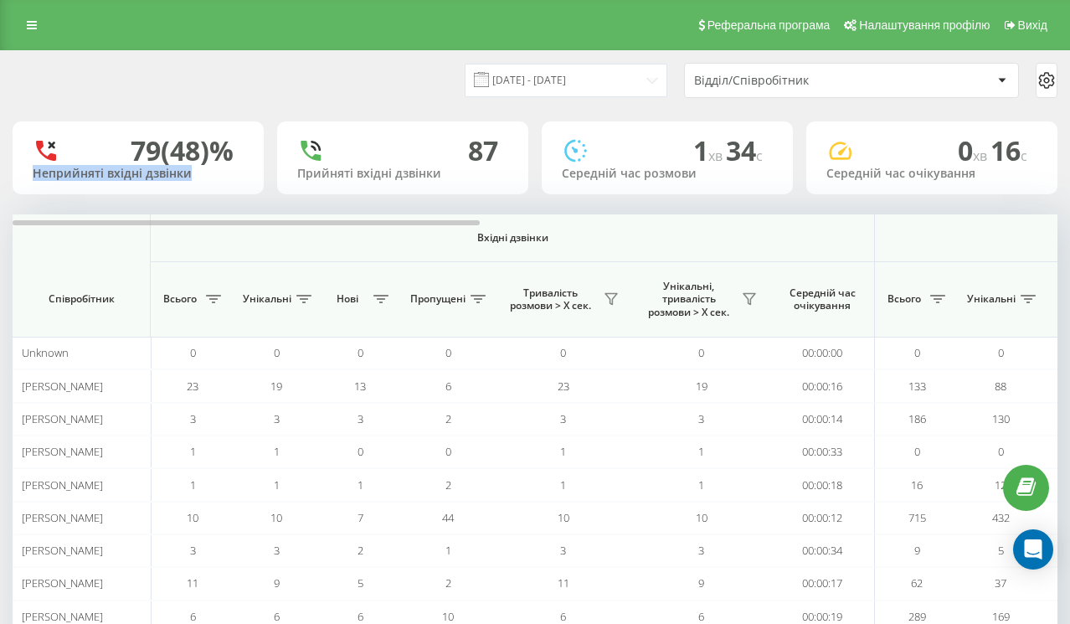
drag, startPoint x: 71, startPoint y: 186, endPoint x: 185, endPoint y: 186, distance: 113.8
click at [185, 181] on div "Неприйняті вхідні дзвінки" at bounding box center [138, 174] width 211 height 14
drag, startPoint x: 185, startPoint y: 186, endPoint x: 95, endPoint y: 184, distance: 89.6
click at [95, 181] on div "Неприйняті вхідні дзвінки" at bounding box center [138, 174] width 211 height 14
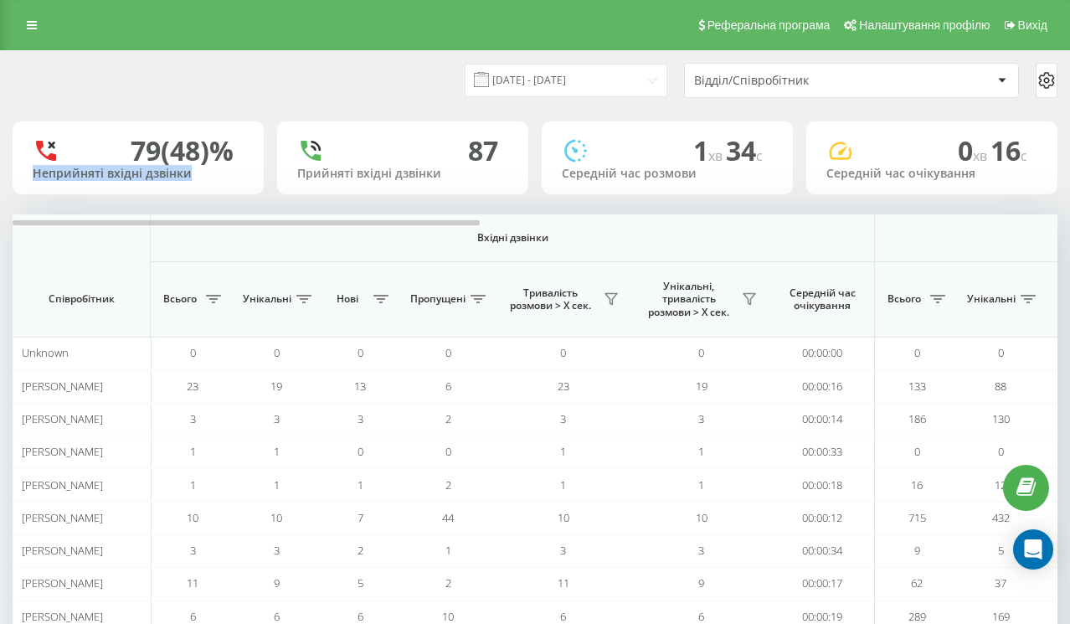
click at [95, 181] on div "Неприйняті вхідні дзвінки" at bounding box center [138, 174] width 211 height 14
drag, startPoint x: 95, startPoint y: 184, endPoint x: 148, endPoint y: 184, distance: 52.7
click at [148, 181] on div "Неприйняті вхідні дзвінки" at bounding box center [138, 174] width 211 height 14
drag, startPoint x: 148, startPoint y: 184, endPoint x: 44, endPoint y: 184, distance: 103.8
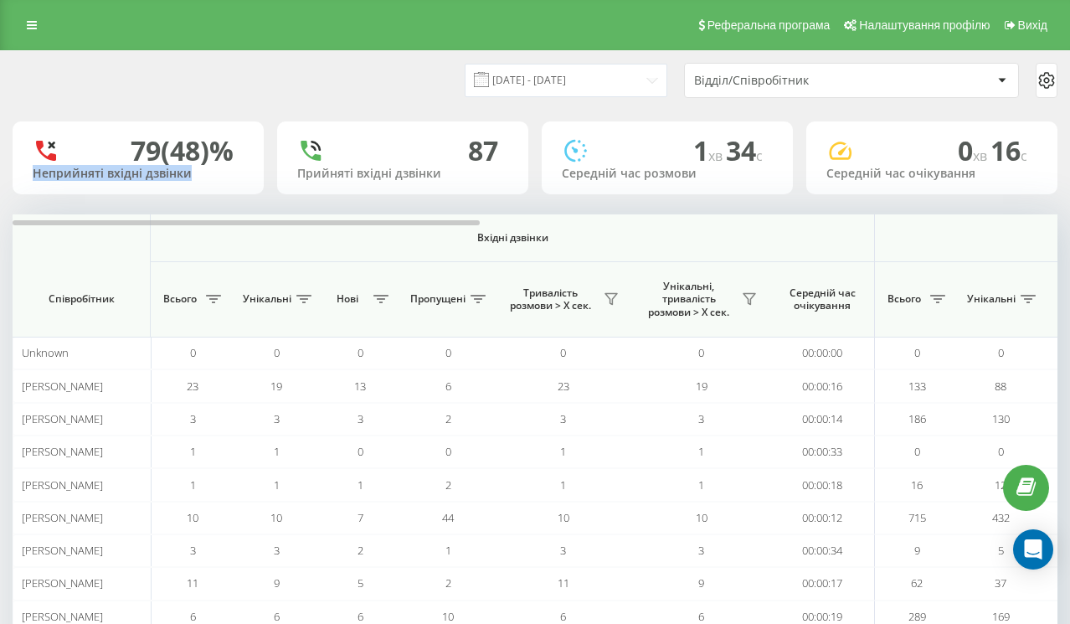
click at [44, 181] on div "Неприйняті вхідні дзвінки" at bounding box center [138, 174] width 211 height 14
click at [306, 181] on div "Прийняті вхідні дзвінки" at bounding box center [402, 174] width 211 height 14
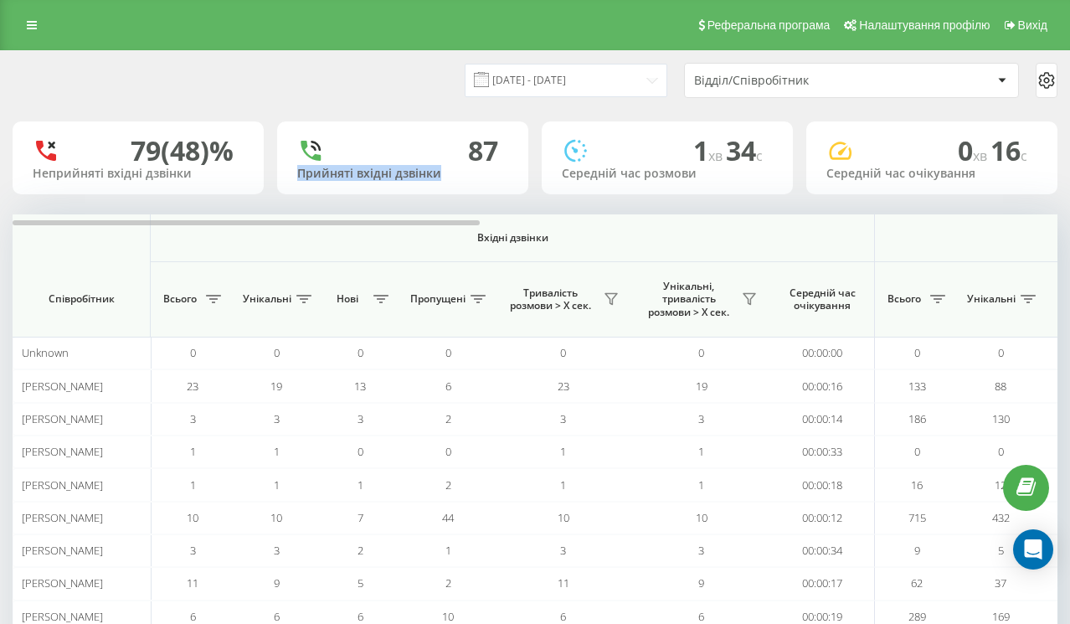
drag, startPoint x: 306, startPoint y: 183, endPoint x: 408, endPoint y: 185, distance: 101.3
click at [408, 181] on div "Прийняті вхідні дзвінки" at bounding box center [402, 174] width 211 height 14
drag, startPoint x: 408, startPoint y: 185, endPoint x: 296, endPoint y: 185, distance: 111.3
click at [296, 185] on div "87 Прийняті вхідні дзвінки" at bounding box center [402, 157] width 251 height 73
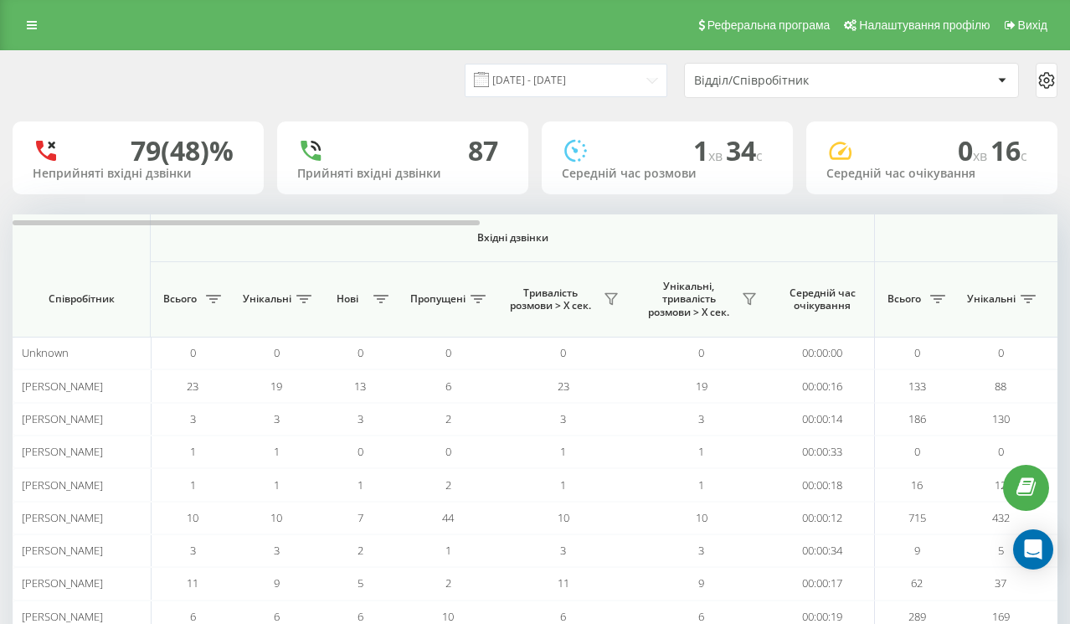
click at [583, 181] on div "Середній час розмови" at bounding box center [667, 174] width 211 height 14
drag, startPoint x: 583, startPoint y: 189, endPoint x: 681, endPoint y: 187, distance: 98.0
click at [681, 181] on div "Середній час розмови" at bounding box center [667, 174] width 211 height 14
click at [835, 181] on div "Середній час очікування" at bounding box center [931, 174] width 211 height 14
drag, startPoint x: 835, startPoint y: 185, endPoint x: 946, endPoint y: 185, distance: 110.5
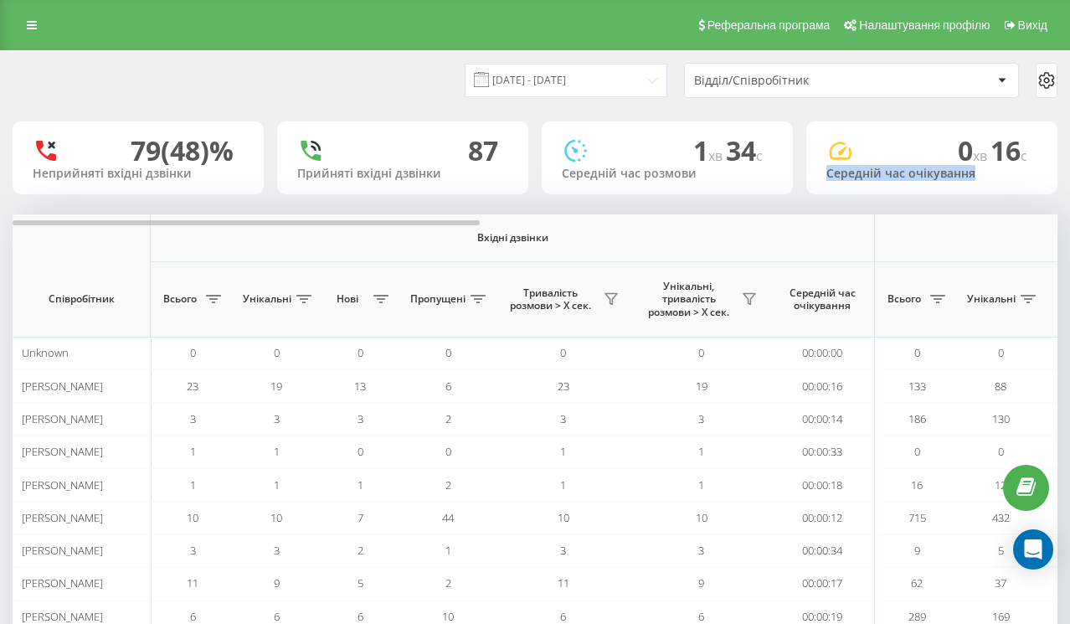
click at [946, 181] on div "Середній час очікування" at bounding box center [931, 174] width 211 height 14
click at [675, 181] on div "Середній час розмови" at bounding box center [667, 174] width 211 height 14
drag, startPoint x: 675, startPoint y: 189, endPoint x: 586, endPoint y: 189, distance: 89.6
click at [586, 181] on div "Середній час розмови" at bounding box center [667, 174] width 211 height 14
click at [424, 181] on div "Прийняті вхідні дзвінки" at bounding box center [402, 174] width 211 height 14
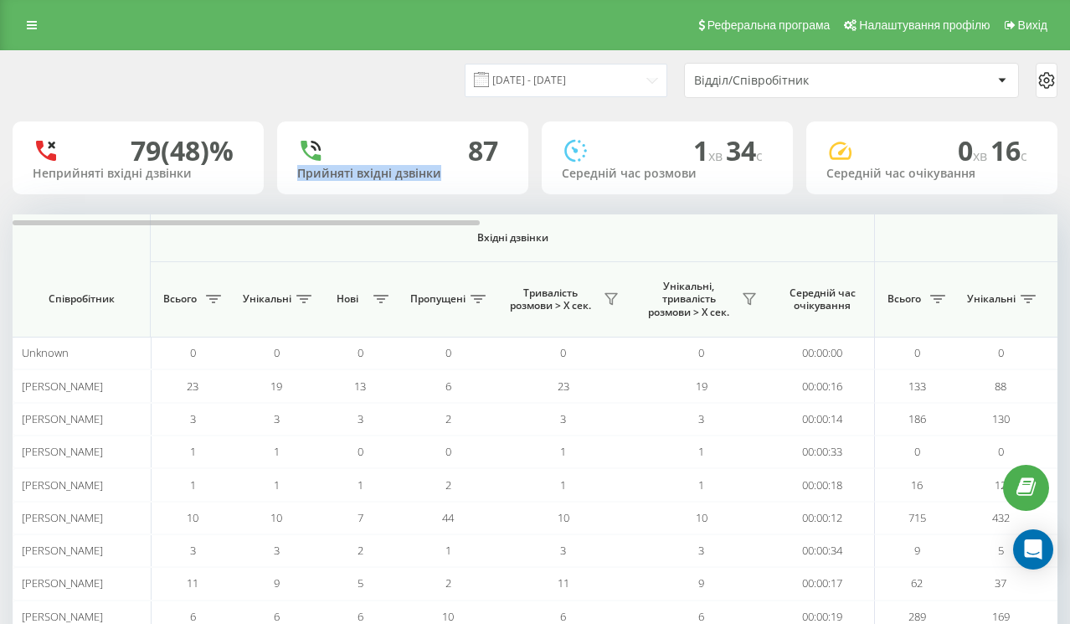
drag, startPoint x: 424, startPoint y: 189, endPoint x: 303, endPoint y: 185, distance: 120.6
click at [303, 181] on div "Прийняті вхідні дзвінки" at bounding box center [402, 174] width 211 height 14
click at [166, 181] on div "Неприйняті вхідні дзвінки" at bounding box center [138, 174] width 211 height 14
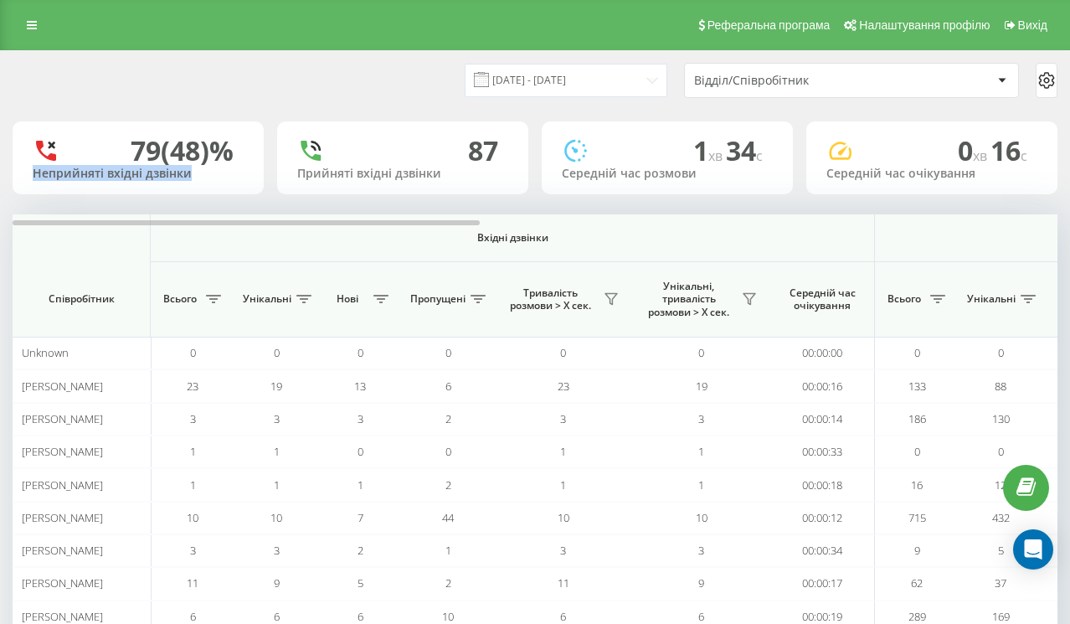
drag, startPoint x: 166, startPoint y: 187, endPoint x: 63, endPoint y: 187, distance: 103.0
click at [63, 181] on div "Неприйняті вхідні дзвінки" at bounding box center [138, 174] width 211 height 14
click at [302, 181] on div "Прийняті вхідні дзвінки" at bounding box center [402, 174] width 211 height 14
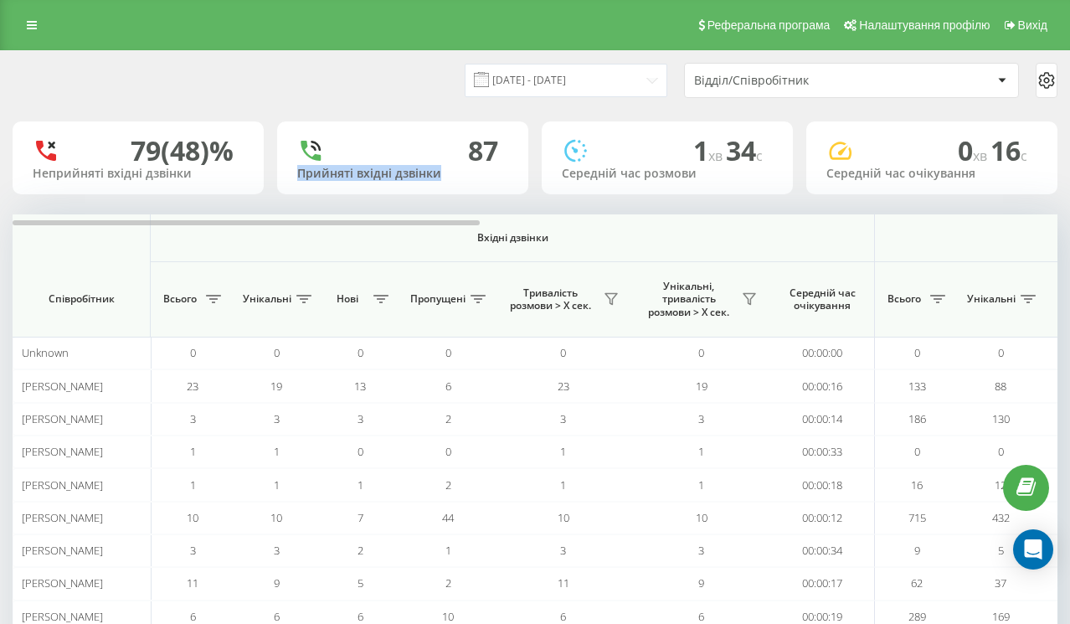
drag, startPoint x: 302, startPoint y: 181, endPoint x: 426, endPoint y: 189, distance: 124.2
click at [426, 181] on div "Прийняті вхідні дзвінки" at bounding box center [402, 174] width 211 height 14
drag, startPoint x: 426, startPoint y: 189, endPoint x: 311, endPoint y: 189, distance: 114.7
click at [311, 181] on div "Прийняті вхідні дзвінки" at bounding box center [402, 174] width 211 height 14
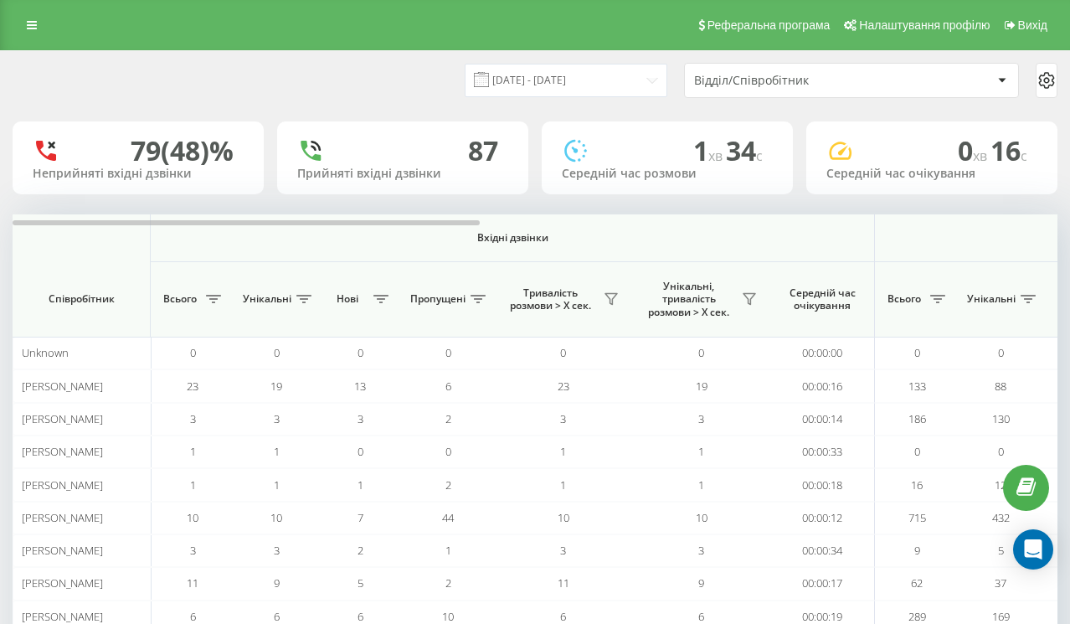
click at [583, 181] on div "Середній час розмови" at bounding box center [667, 174] width 211 height 14
drag, startPoint x: 583, startPoint y: 190, endPoint x: 684, endPoint y: 192, distance: 101.3
click at [684, 181] on div "Середній час розмови" at bounding box center [667, 174] width 211 height 14
click at [827, 194] on div "0 хв 16 c Середній час очікування" at bounding box center [931, 157] width 251 height 73
click at [40, 37] on link at bounding box center [32, 24] width 30 height 23
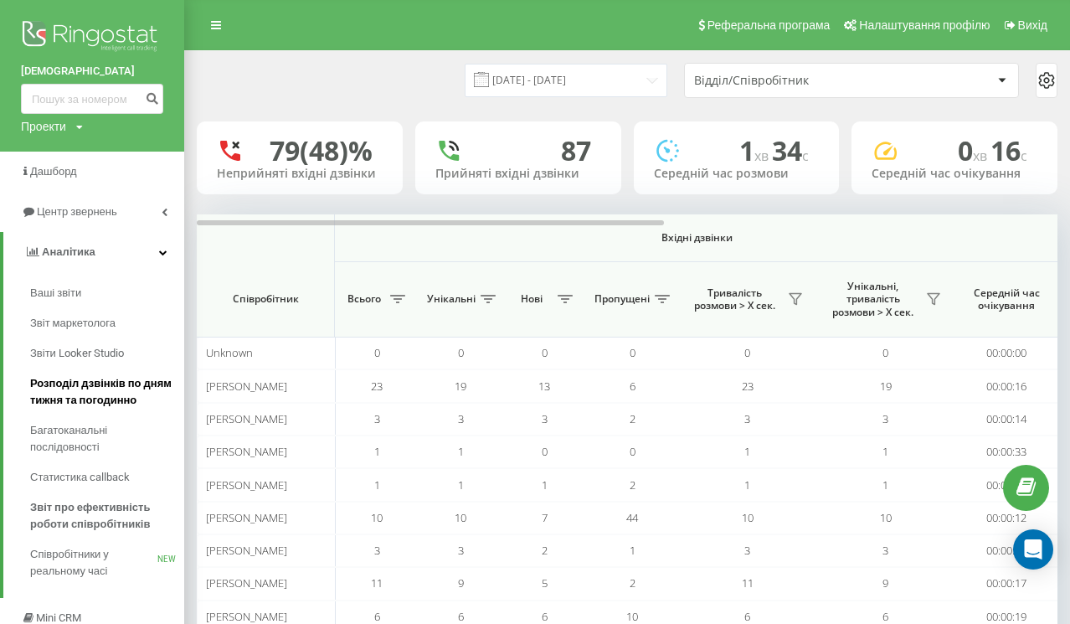
click at [59, 391] on span "Розподіл дзвінків по дням тижня та погодинно" at bounding box center [103, 391] width 146 height 33
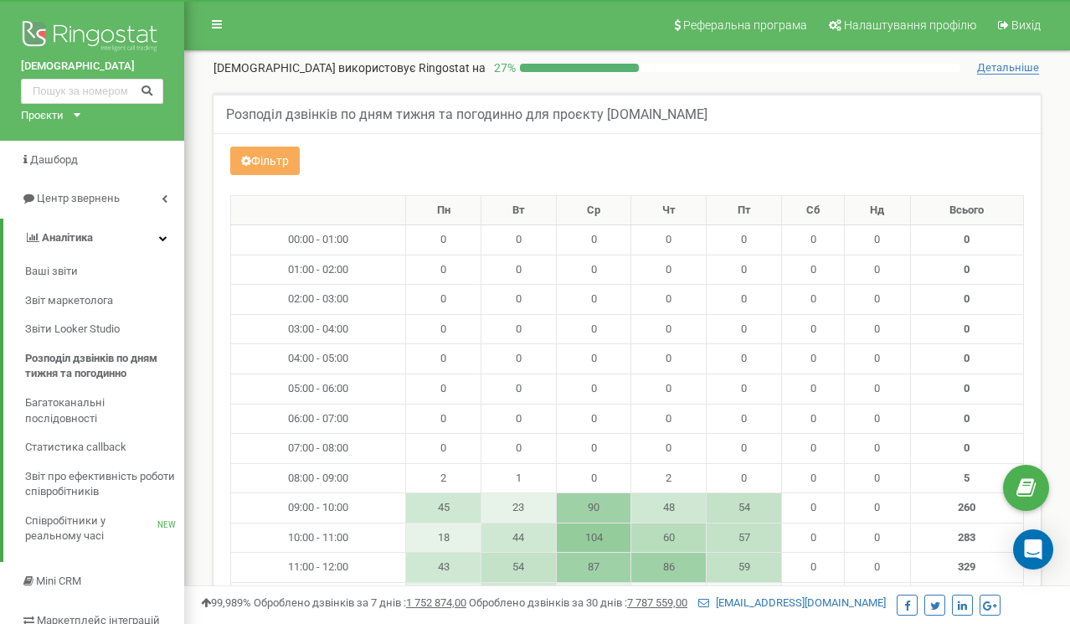
click at [259, 119] on h5 "Розподіл дзвінків по дням тижня та погодинно для проєкту UkrainianSolar.com" at bounding box center [466, 114] width 481 height 15
drag, startPoint x: 259, startPoint y: 119, endPoint x: 306, endPoint y: 103, distance: 50.3
click at [306, 103] on div "Розподіл дзвінків по дням тижня та погодинно для проєкту UkrainianSolar.com" at bounding box center [626, 113] width 827 height 40
click at [59, 159] on span "Дашборд" at bounding box center [54, 159] width 48 height 13
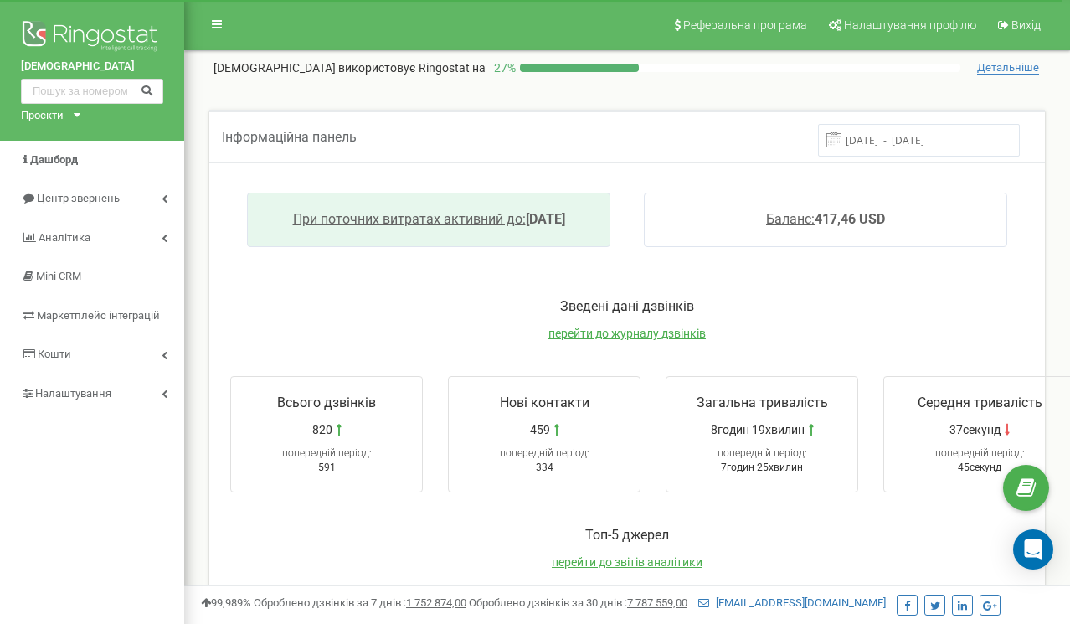
drag, startPoint x: 583, startPoint y: 218, endPoint x: 361, endPoint y: 208, distance: 222.1
click at [361, 208] on div "При поточних витратах активний до: [DATE]" at bounding box center [428, 220] width 363 height 54
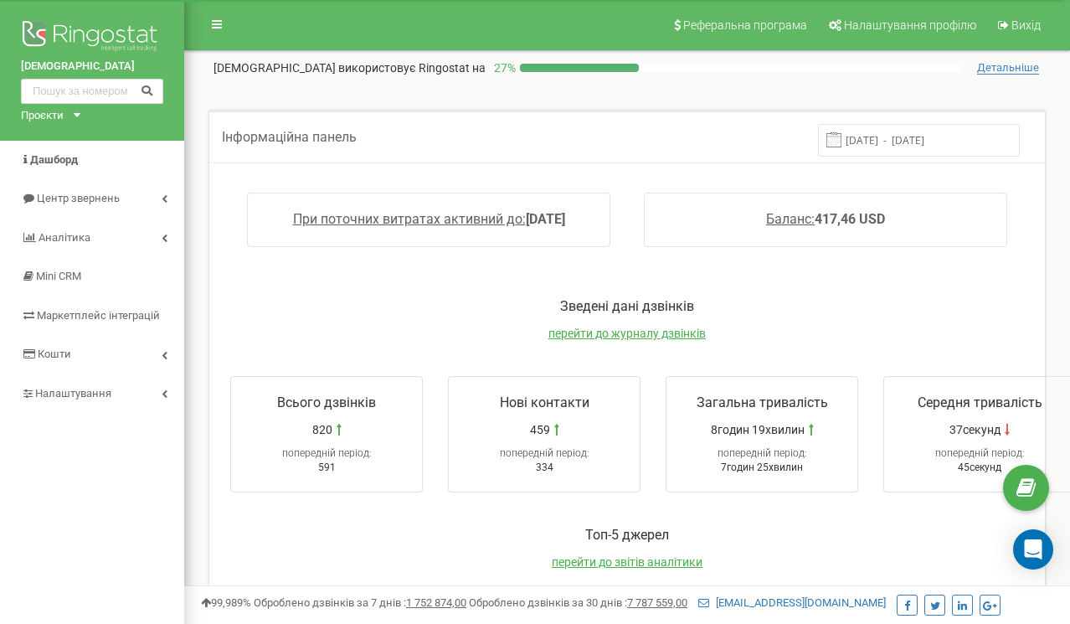
click at [347, 304] on p "Зведені дані дзвінків" at bounding box center [626, 306] width 827 height 19
click at [222, 136] on span "Інформаційна панель" at bounding box center [289, 137] width 135 height 16
drag, startPoint x: 222, startPoint y: 136, endPoint x: 339, endPoint y: 137, distance: 117.2
click at [339, 137] on span "Інформаційна панель" at bounding box center [289, 137] width 135 height 16
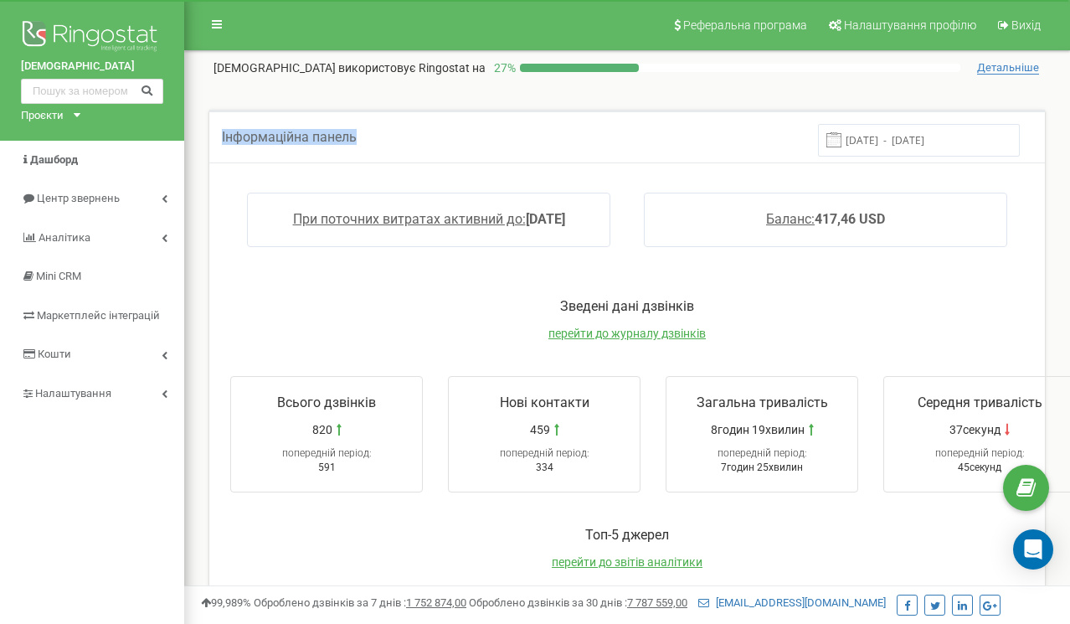
drag, startPoint x: 339, startPoint y: 137, endPoint x: 275, endPoint y: 131, distance: 64.8
click at [275, 131] on span "Інформаційна панель" at bounding box center [289, 137] width 135 height 16
drag, startPoint x: 275, startPoint y: 131, endPoint x: 331, endPoint y: 133, distance: 57.0
click at [331, 133] on span "Інформаційна панель" at bounding box center [289, 137] width 135 height 16
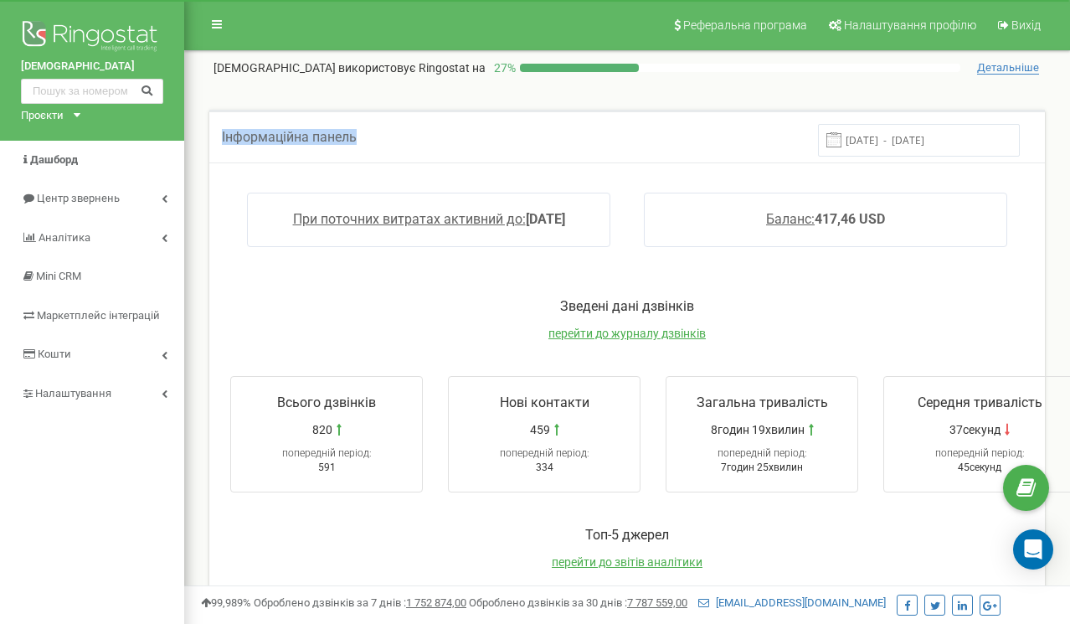
click at [331, 133] on span "Інформаційна панель" at bounding box center [289, 137] width 135 height 16
drag, startPoint x: 331, startPoint y: 133, endPoint x: 261, endPoint y: 133, distance: 70.3
click at [261, 133] on span "Інформаційна панель" at bounding box center [289, 137] width 135 height 16
drag, startPoint x: 261, startPoint y: 133, endPoint x: 331, endPoint y: 133, distance: 70.3
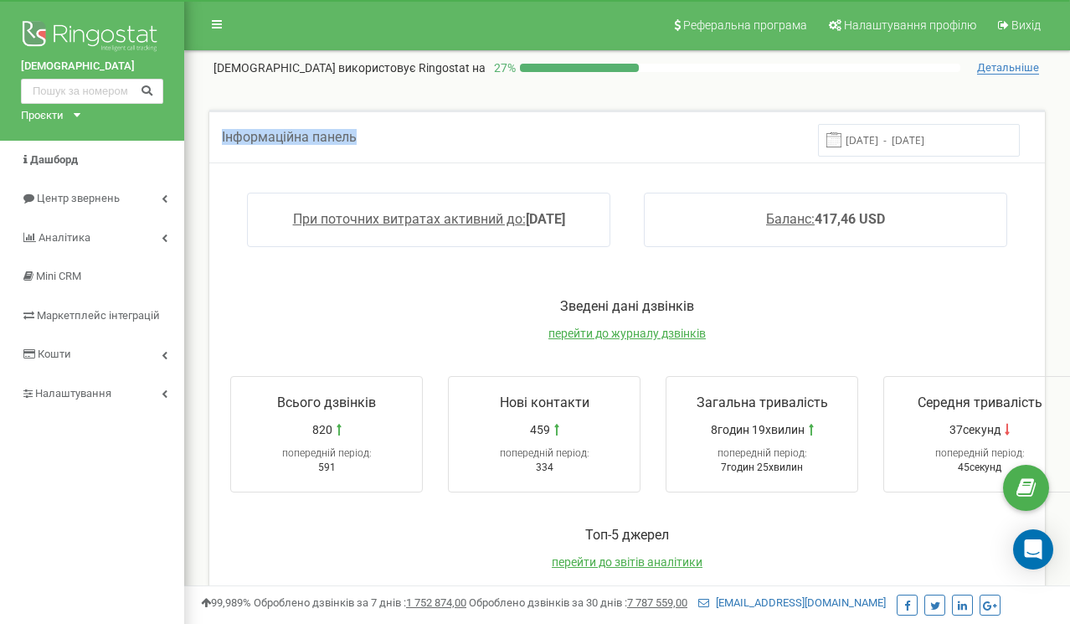
click at [331, 133] on span "Інформаційна панель" at bounding box center [289, 137] width 135 height 16
drag, startPoint x: 331, startPoint y: 133, endPoint x: 280, endPoint y: 131, distance: 51.1
click at [280, 131] on span "Інформаційна панель" at bounding box center [289, 137] width 135 height 16
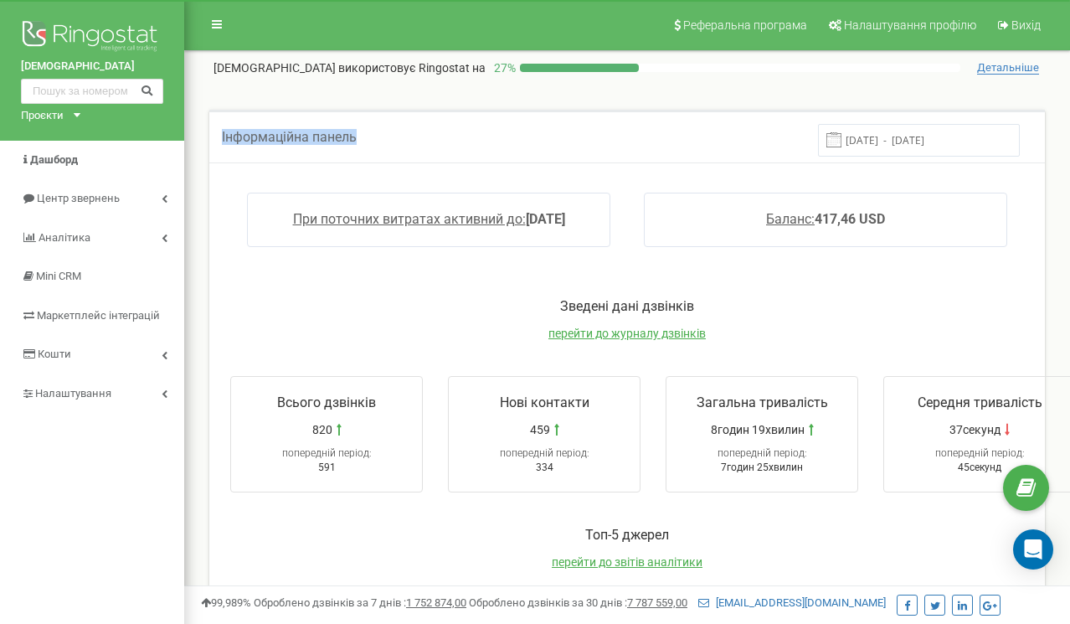
drag, startPoint x: 280, startPoint y: 131, endPoint x: 331, endPoint y: 132, distance: 51.1
click at [331, 132] on span "Інформаційна панель" at bounding box center [289, 137] width 135 height 16
drag, startPoint x: 331, startPoint y: 132, endPoint x: 242, endPoint y: 131, distance: 89.6
click at [242, 131] on span "Інформаційна панель" at bounding box center [289, 137] width 135 height 16
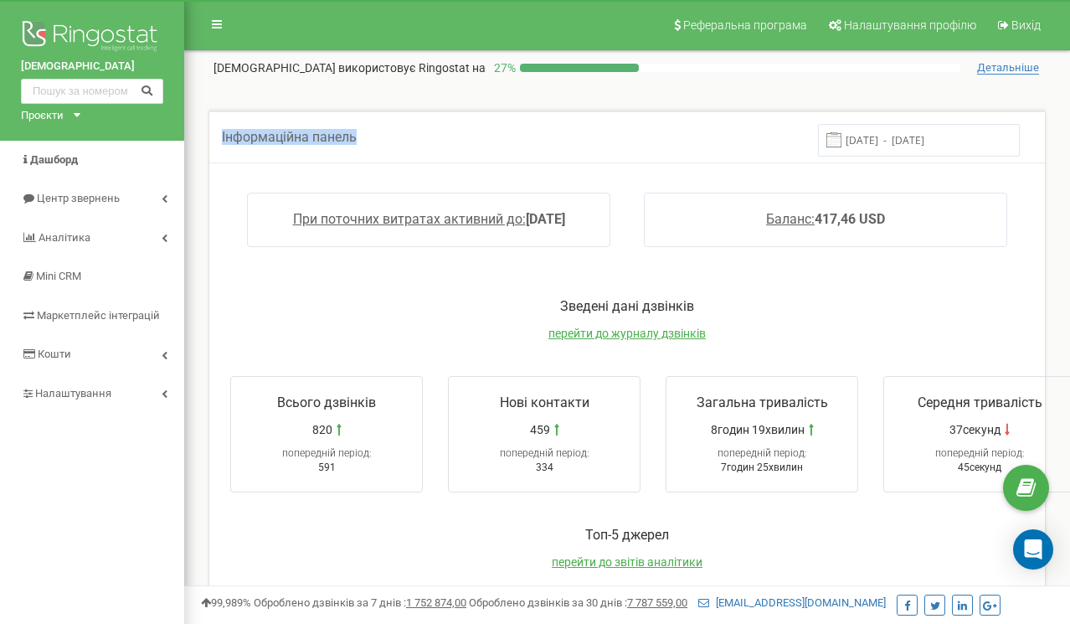
click at [242, 131] on span "Інформаційна панель" at bounding box center [289, 137] width 135 height 16
drag, startPoint x: 242, startPoint y: 131, endPoint x: 326, endPoint y: 133, distance: 83.7
click at [326, 133] on span "Інформаційна панель" at bounding box center [289, 137] width 135 height 16
drag, startPoint x: 326, startPoint y: 133, endPoint x: 254, endPoint y: 133, distance: 71.1
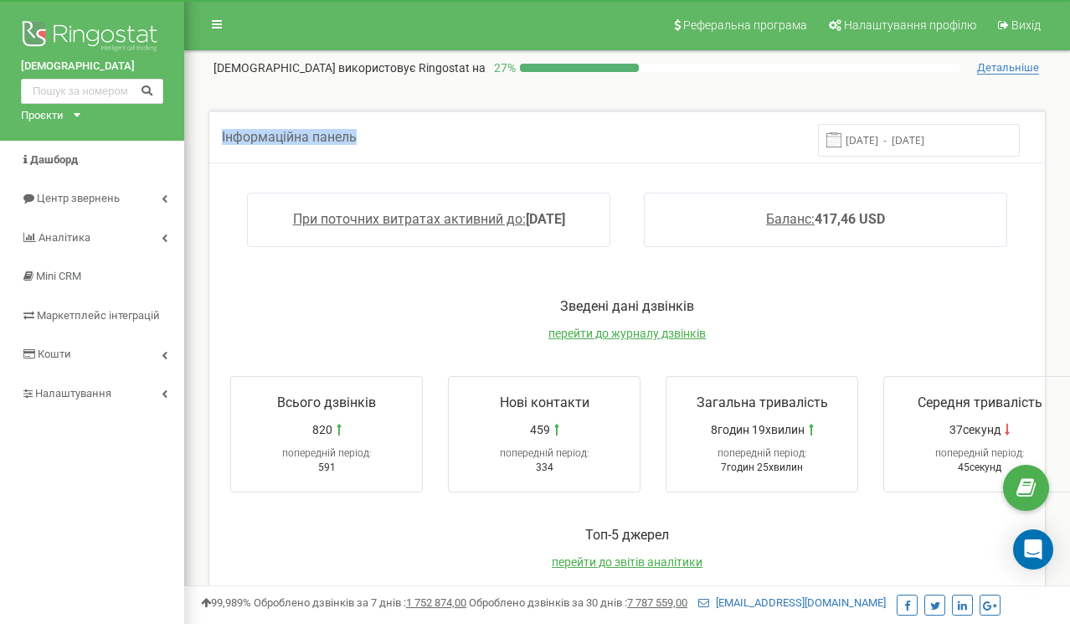
click at [254, 133] on span "Інформаційна панель" at bounding box center [289, 137] width 135 height 16
drag, startPoint x: 254, startPoint y: 133, endPoint x: 326, endPoint y: 139, distance: 72.2
click at [326, 139] on span "Інформаційна панель" at bounding box center [289, 137] width 135 height 16
click at [286, 395] on span "Всього дзвінків" at bounding box center [326, 402] width 99 height 16
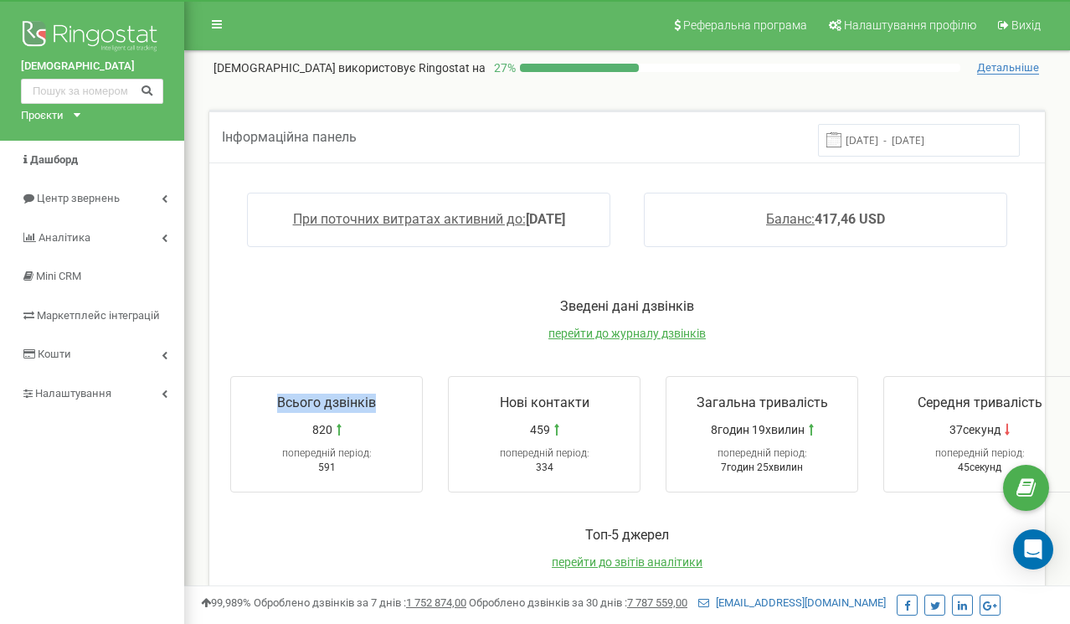
drag, startPoint x: 286, startPoint y: 395, endPoint x: 335, endPoint y: 398, distance: 48.6
click at [335, 398] on span "Всього дзвінків" at bounding box center [326, 402] width 99 height 16
drag, startPoint x: 335, startPoint y: 398, endPoint x: 275, endPoint y: 397, distance: 60.3
click at [275, 397] on div "Всього дзвінків" at bounding box center [326, 407] width 174 height 28
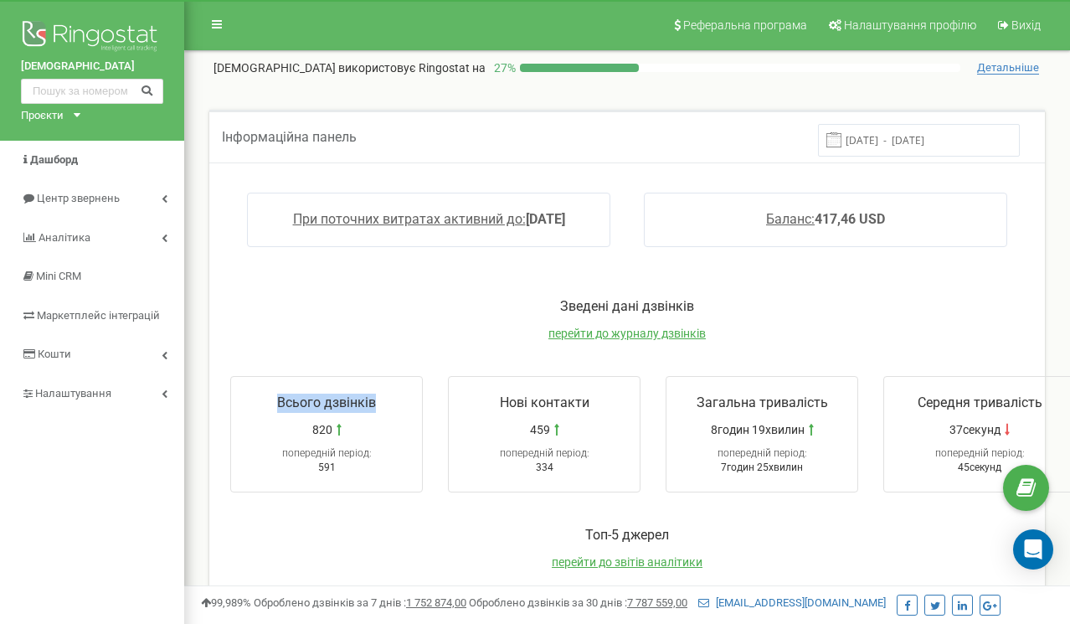
click at [275, 397] on div "Всього дзвінків" at bounding box center [326, 407] width 174 height 28
drag, startPoint x: 275, startPoint y: 397, endPoint x: 330, endPoint y: 403, distance: 55.6
click at [330, 403] on div "Всього дзвінків" at bounding box center [326, 407] width 174 height 28
click at [330, 403] on span "Всього дзвінків" at bounding box center [326, 402] width 99 height 16
drag, startPoint x: 330, startPoint y: 403, endPoint x: 295, endPoint y: 403, distance: 35.2
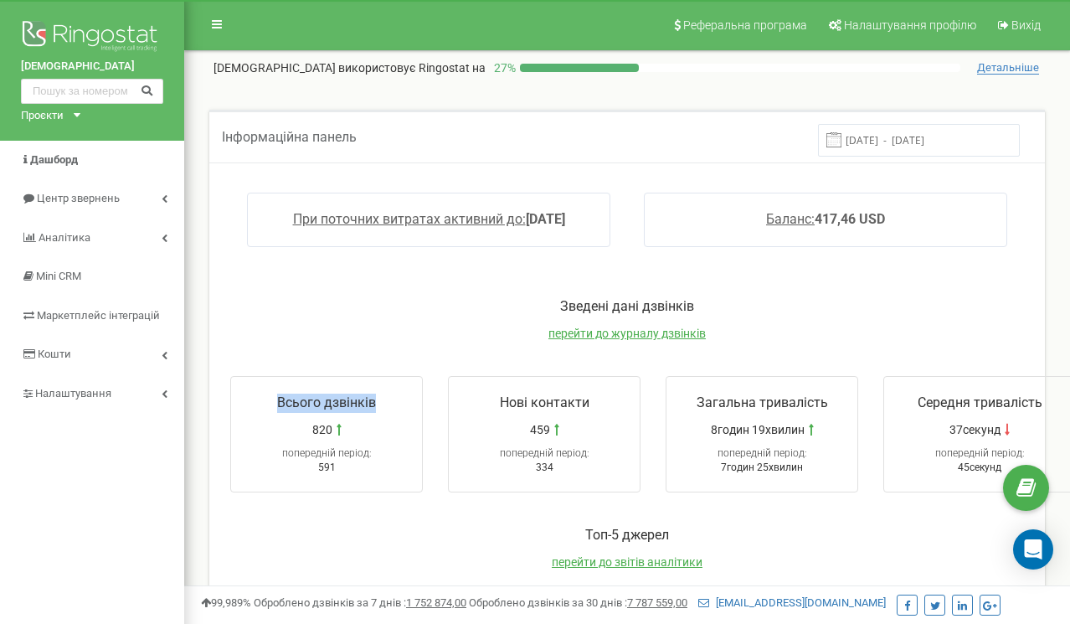
click at [295, 403] on span "Всього дзвінків" at bounding box center [326, 402] width 99 height 16
drag, startPoint x: 295, startPoint y: 403, endPoint x: 345, endPoint y: 405, distance: 50.2
click at [345, 405] on span "Всього дзвінків" at bounding box center [326, 402] width 99 height 16
click at [322, 426] on span "820" at bounding box center [322, 429] width 20 height 17
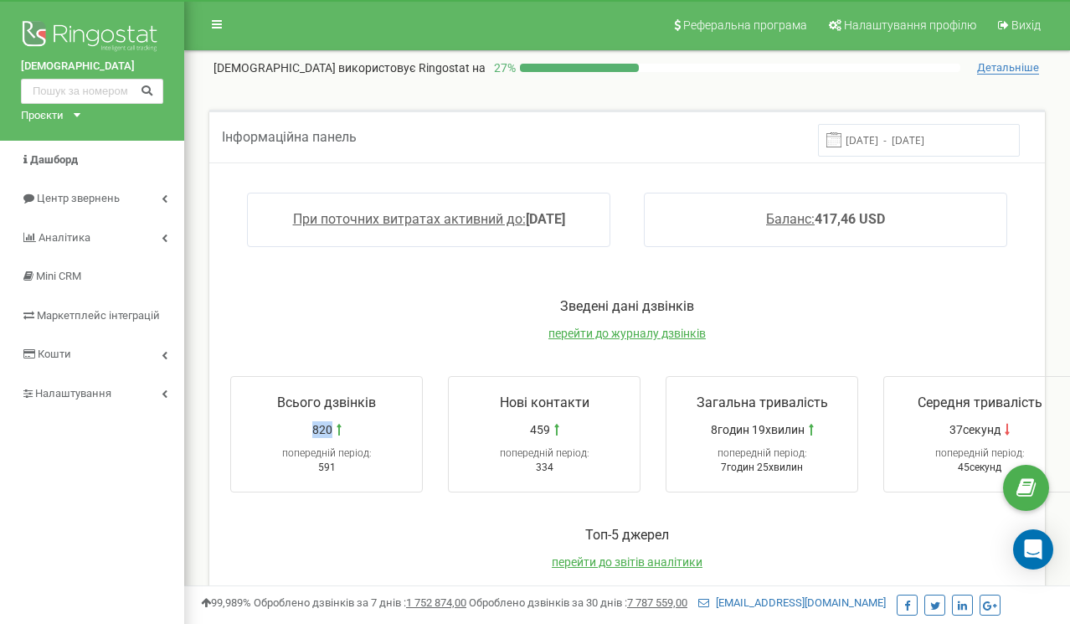
click at [322, 426] on span "820" at bounding box center [322, 429] width 20 height 17
click at [300, 394] on span "Всього дзвінків" at bounding box center [326, 402] width 99 height 16
drag, startPoint x: 300, startPoint y: 394, endPoint x: 346, endPoint y: 395, distance: 46.0
click at [346, 395] on span "Всього дзвінків" at bounding box center [326, 402] width 99 height 16
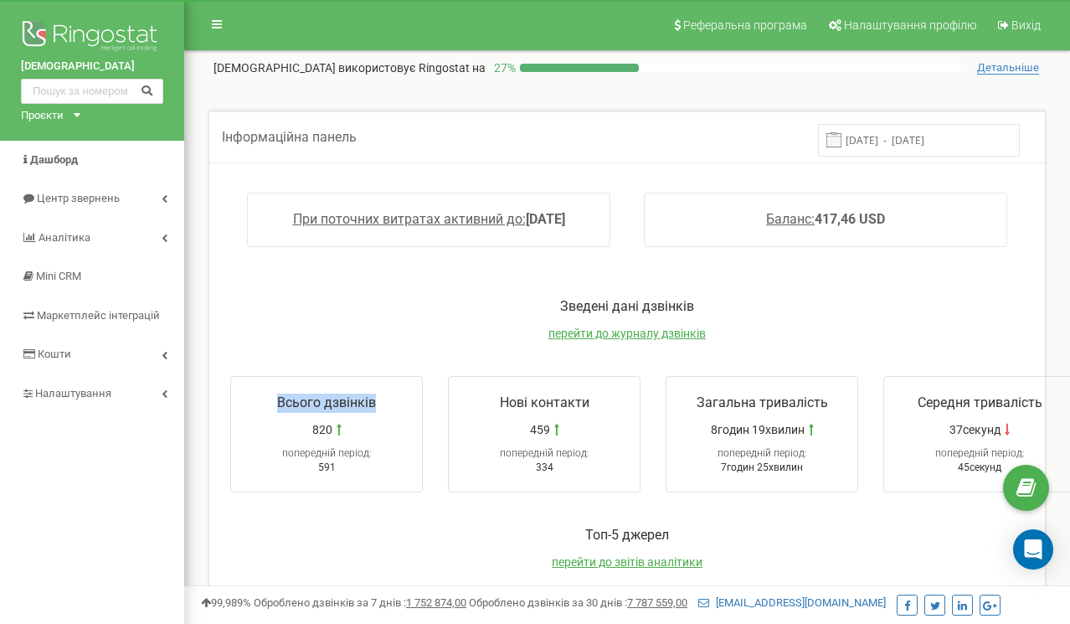
drag, startPoint x: 346, startPoint y: 395, endPoint x: 296, endPoint y: 395, distance: 49.4
click at [296, 395] on span "Всього дзвінків" at bounding box center [326, 402] width 99 height 16
drag, startPoint x: 296, startPoint y: 395, endPoint x: 335, endPoint y: 399, distance: 38.7
click at [335, 399] on span "Всього дзвінків" at bounding box center [326, 402] width 99 height 16
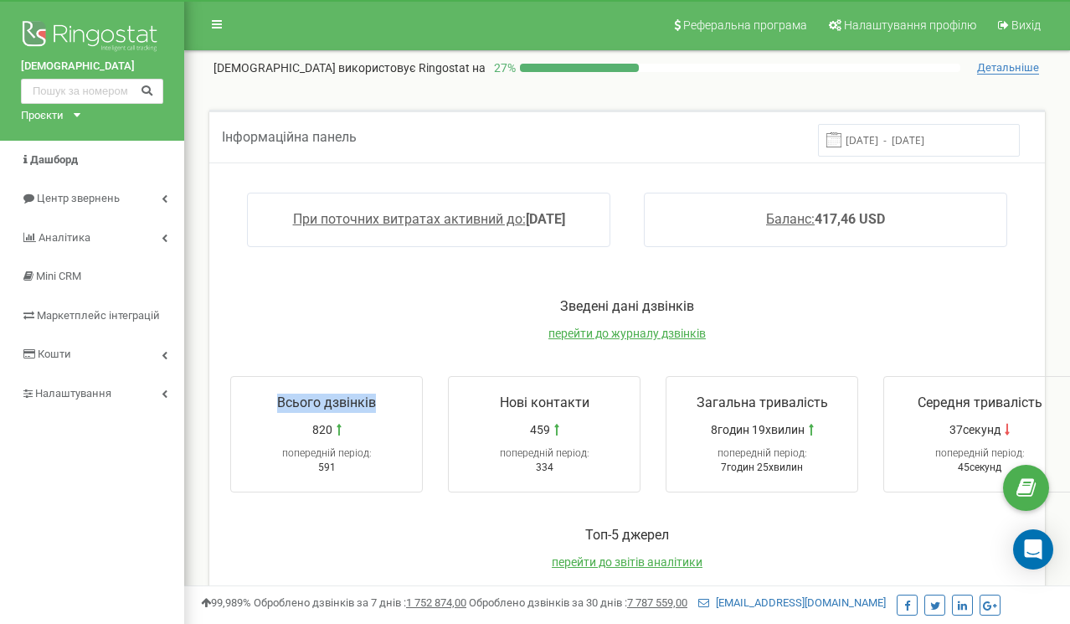
click at [335, 399] on span "Всього дзвінків" at bounding box center [326, 402] width 99 height 16
drag, startPoint x: 335, startPoint y: 399, endPoint x: 284, endPoint y: 394, distance: 51.3
click at [284, 394] on span "Всього дзвінків" at bounding box center [326, 402] width 99 height 16
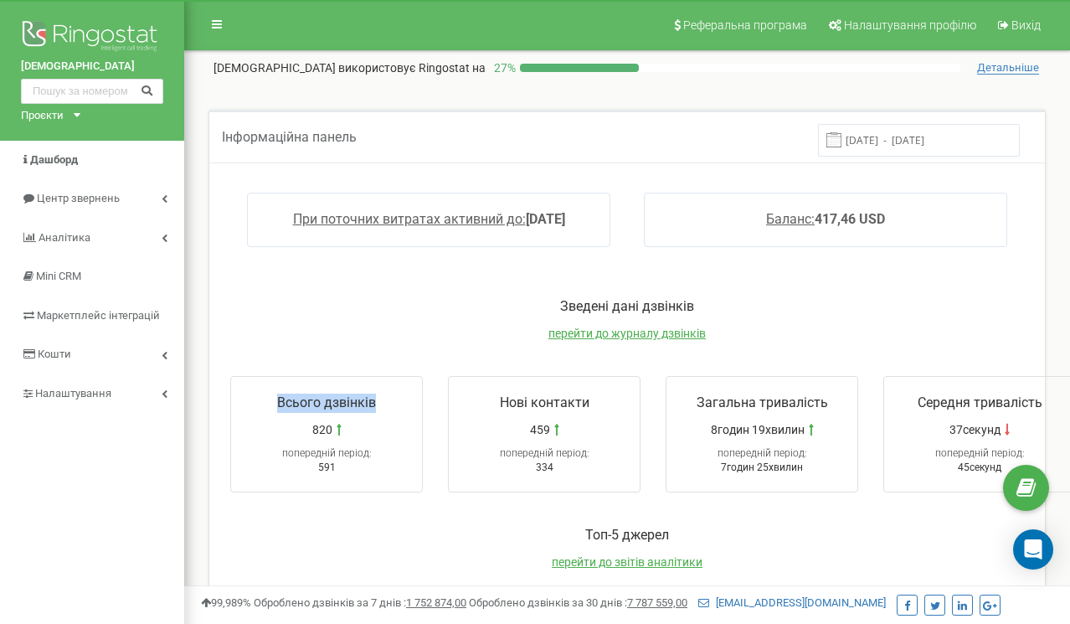
drag, startPoint x: 284, startPoint y: 394, endPoint x: 336, endPoint y: 394, distance: 52.7
click at [336, 394] on span "Всього дзвінків" at bounding box center [326, 402] width 99 height 16
drag, startPoint x: 336, startPoint y: 394, endPoint x: 286, endPoint y: 394, distance: 50.2
click at [286, 394] on span "Всього дзвінків" at bounding box center [326, 402] width 99 height 16
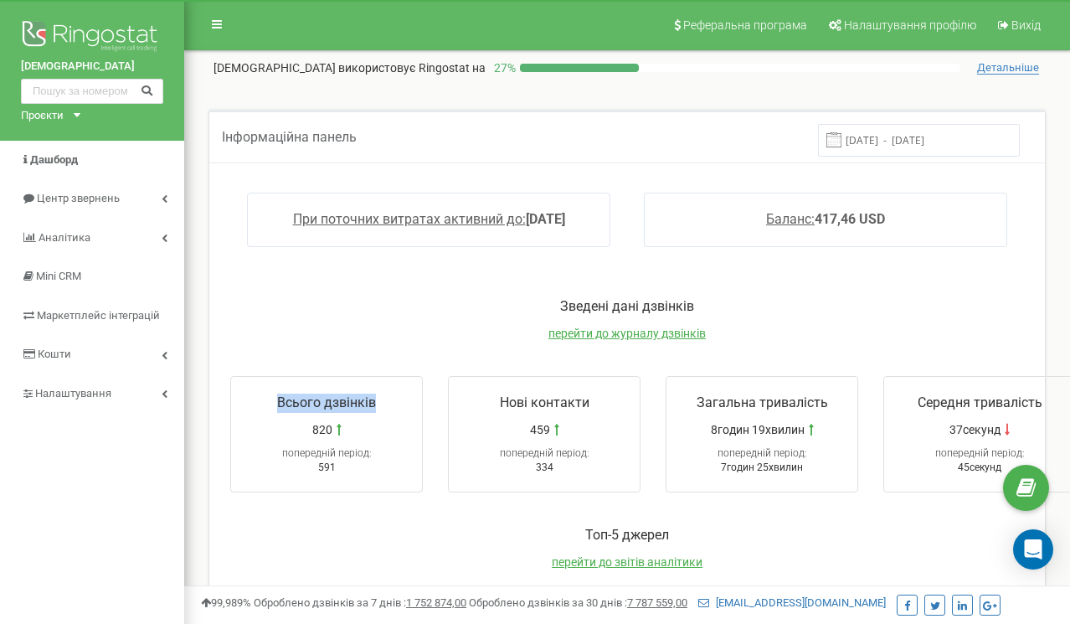
click at [286, 394] on span "Всього дзвінків" at bounding box center [326, 402] width 99 height 16
drag, startPoint x: 286, startPoint y: 394, endPoint x: 332, endPoint y: 396, distance: 46.1
click at [332, 396] on span "Всього дзвінків" at bounding box center [326, 402] width 99 height 16
click at [570, 449] on span "попередній період:" at bounding box center [545, 453] width 90 height 12
drag, startPoint x: 570, startPoint y: 449, endPoint x: 511, endPoint y: 446, distance: 59.5
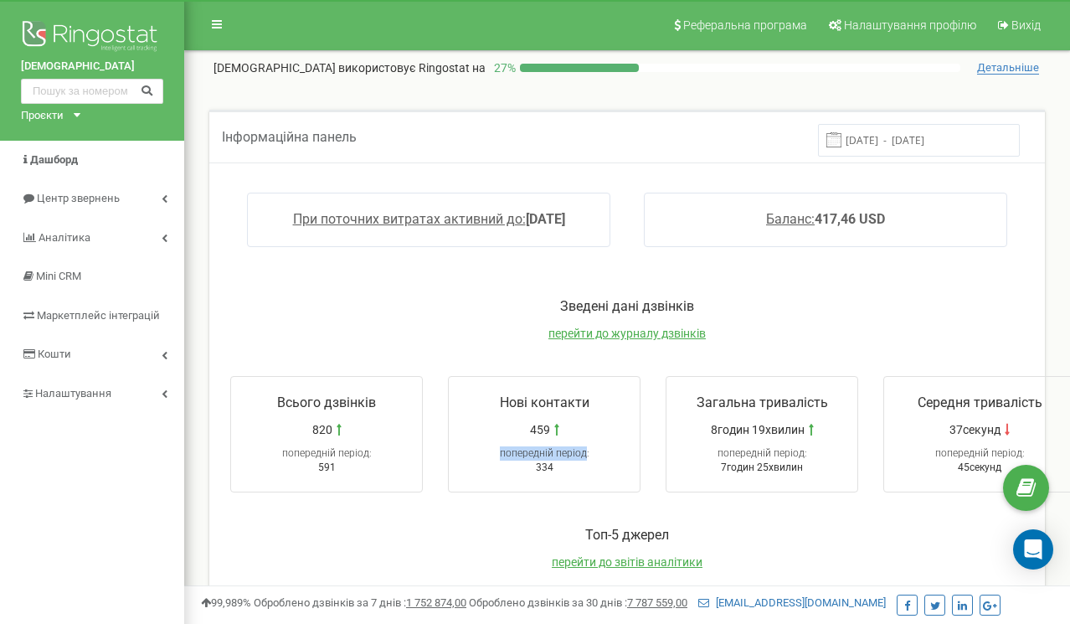
click at [511, 447] on span "попередній період:" at bounding box center [545, 453] width 90 height 12
click at [715, 429] on span "8годин 19хвилин" at bounding box center [758, 429] width 94 height 17
drag, startPoint x: 715, startPoint y: 429, endPoint x: 777, endPoint y: 429, distance: 61.9
click at [777, 429] on span "8годин 19хвилин" at bounding box center [758, 429] width 94 height 17
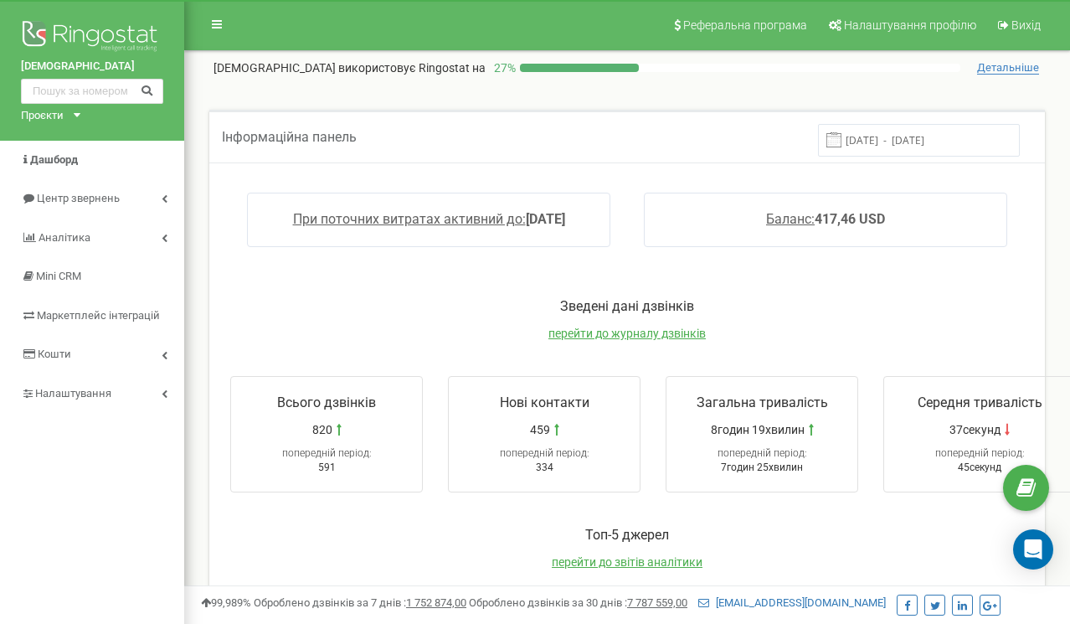
click at [735, 450] on span "попередній період:" at bounding box center [762, 453] width 90 height 12
drag, startPoint x: 735, startPoint y: 450, endPoint x: 788, endPoint y: 453, distance: 52.8
click at [788, 453] on span "попередній період:" at bounding box center [762, 453] width 90 height 12
drag, startPoint x: 788, startPoint y: 453, endPoint x: 725, endPoint y: 453, distance: 62.8
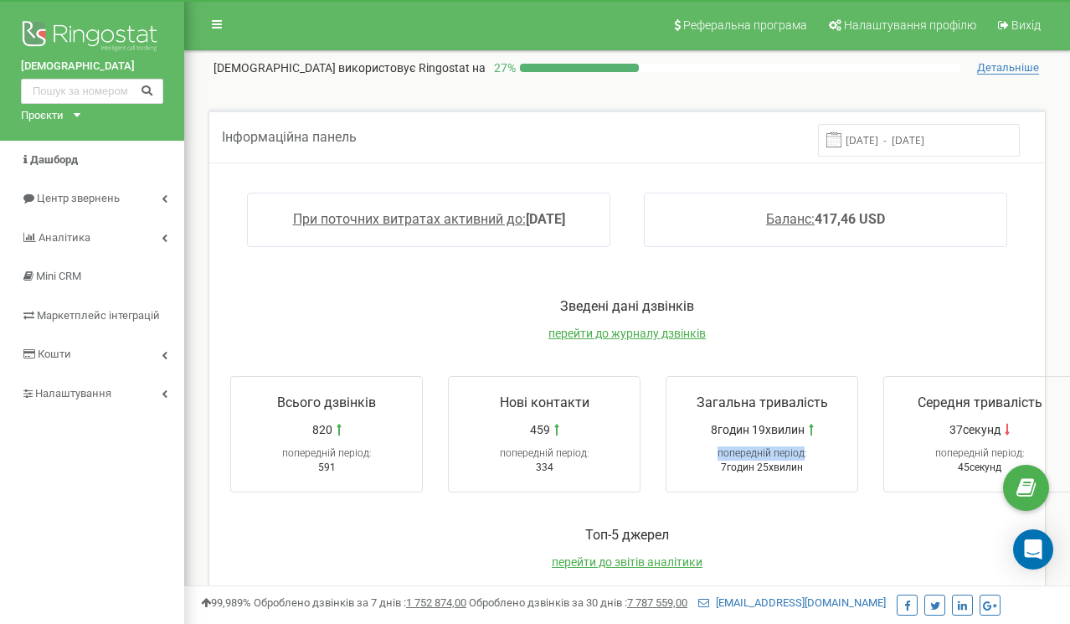
click at [725, 453] on span "попередній період:" at bounding box center [762, 453] width 90 height 12
drag, startPoint x: 725, startPoint y: 453, endPoint x: 764, endPoint y: 453, distance: 39.3
click at [764, 453] on span "попередній період:" at bounding box center [762, 453] width 90 height 12
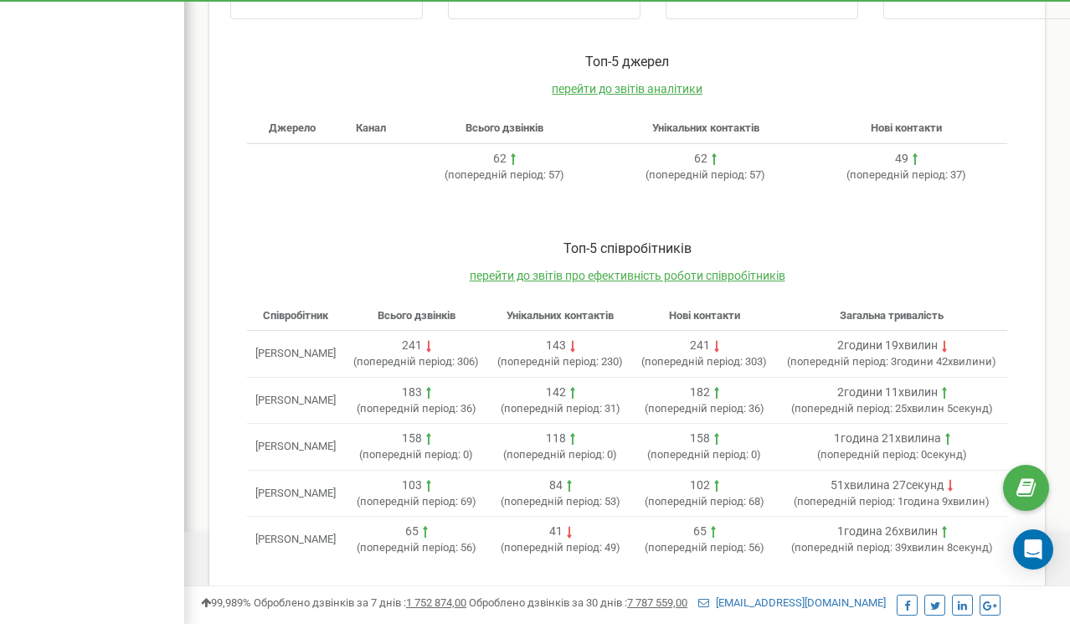
scroll to position [473, 0]
click at [598, 273] on span "перейти до звітів про ефективність роботи співробітників" at bounding box center [628, 275] width 316 height 13
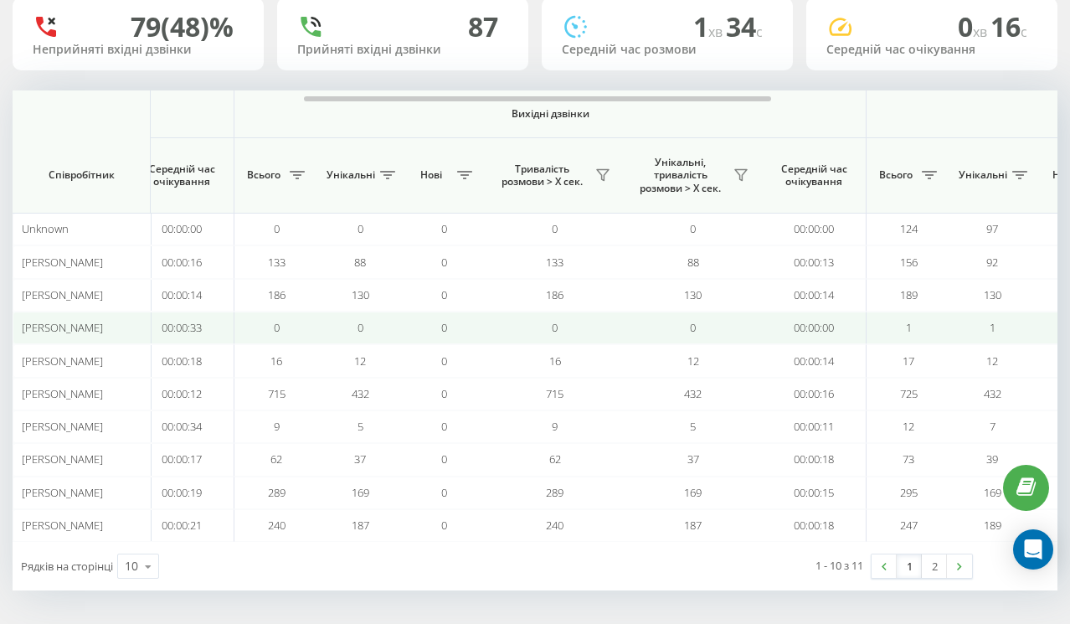
scroll to position [0, 649]
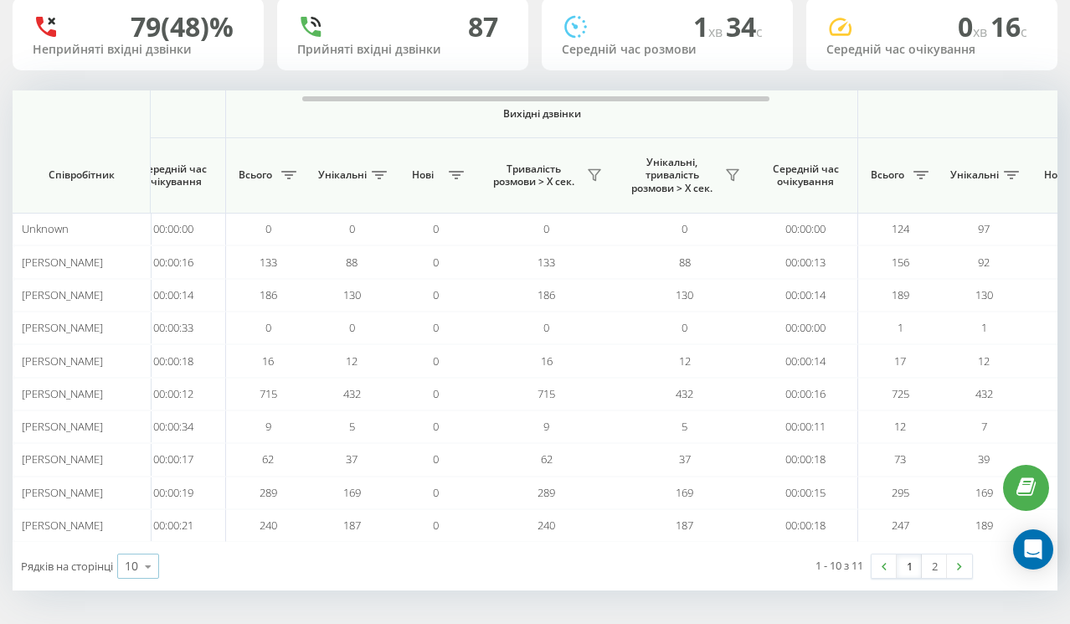
click at [144, 572] on icon at bounding box center [148, 566] width 25 height 33
click at [138, 501] on span "25" at bounding box center [131, 493] width 13 height 16
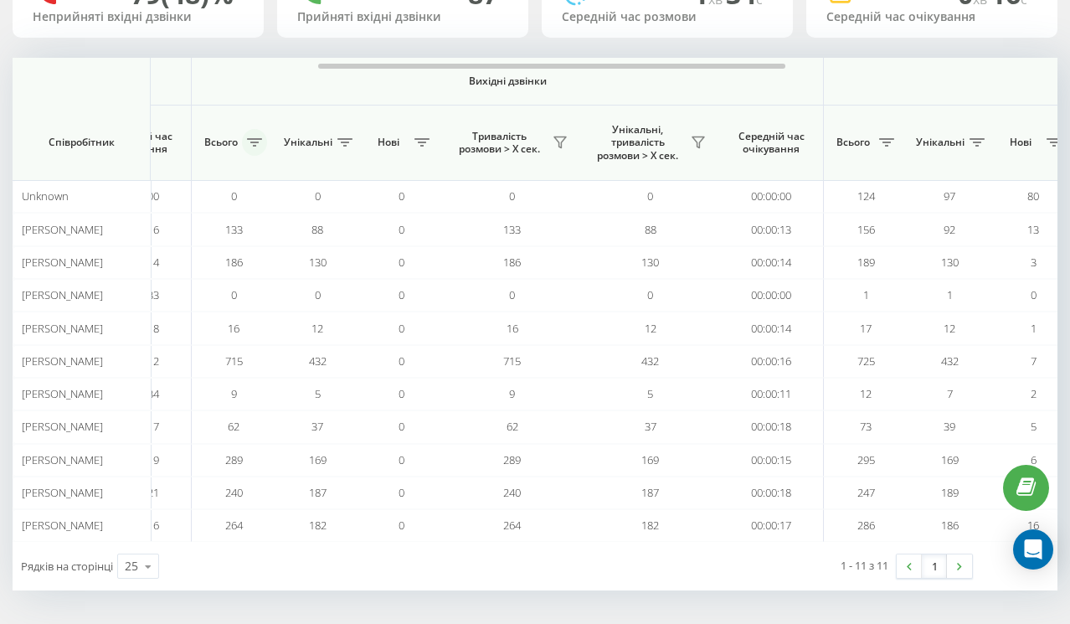
click at [253, 144] on button at bounding box center [254, 142] width 25 height 27
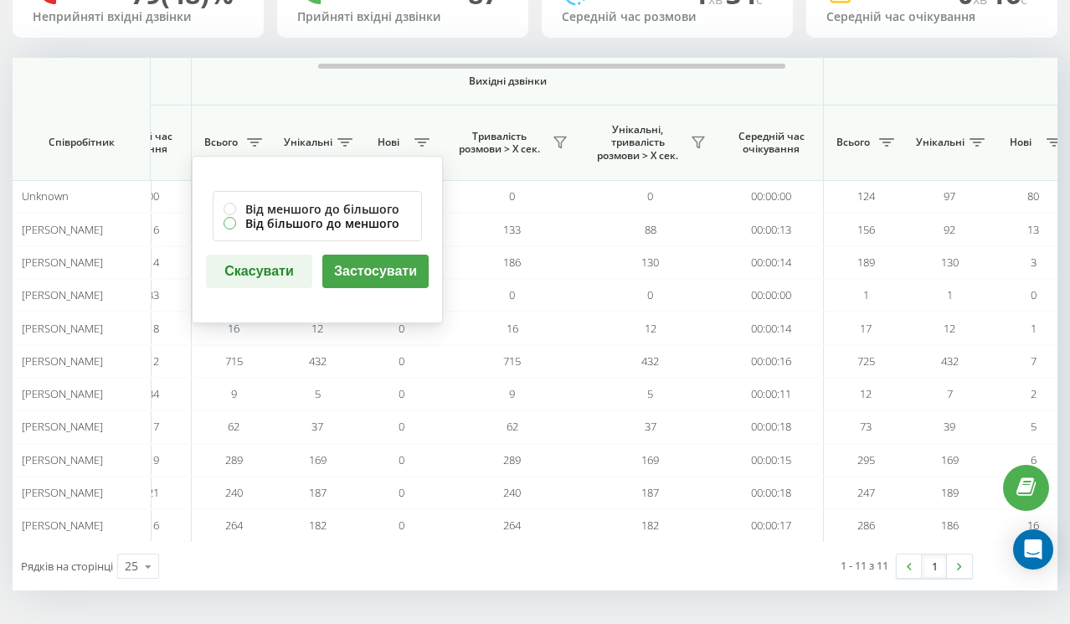
click at [312, 230] on label "Від більшого до меншого" at bounding box center [316, 223] width 187 height 14
radio input "true"
click at [357, 269] on button "Застосувати" at bounding box center [375, 270] width 106 height 33
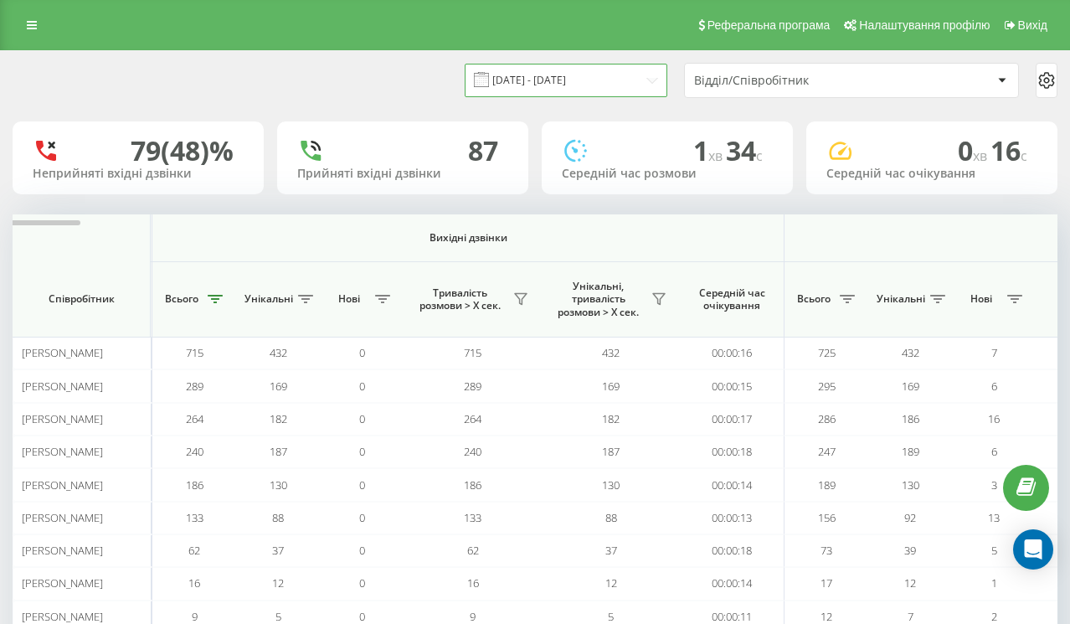
click at [603, 96] on input "21.07.2025 - 21.08.2025" at bounding box center [566, 80] width 203 height 33
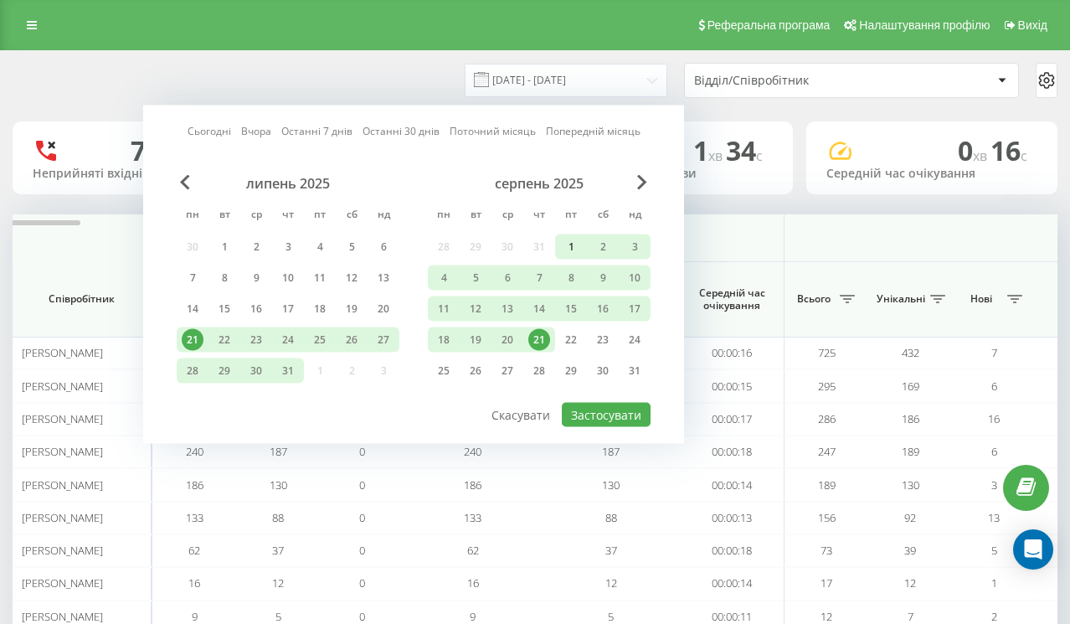
click at [568, 257] on div "1" at bounding box center [571, 247] width 22 height 22
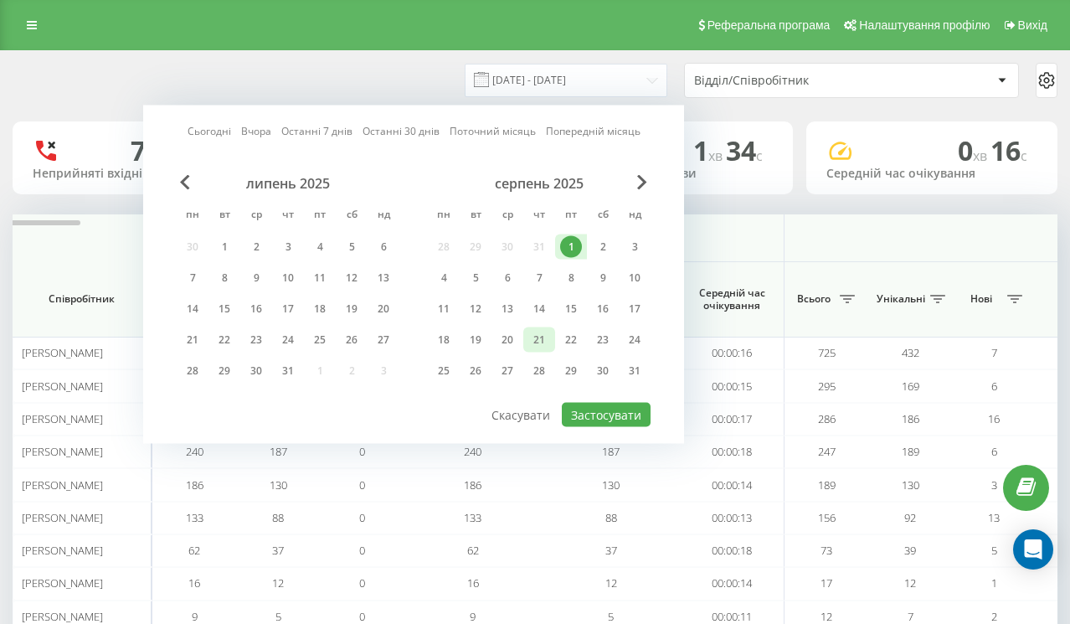
click at [542, 351] on div "21" at bounding box center [539, 340] width 22 height 22
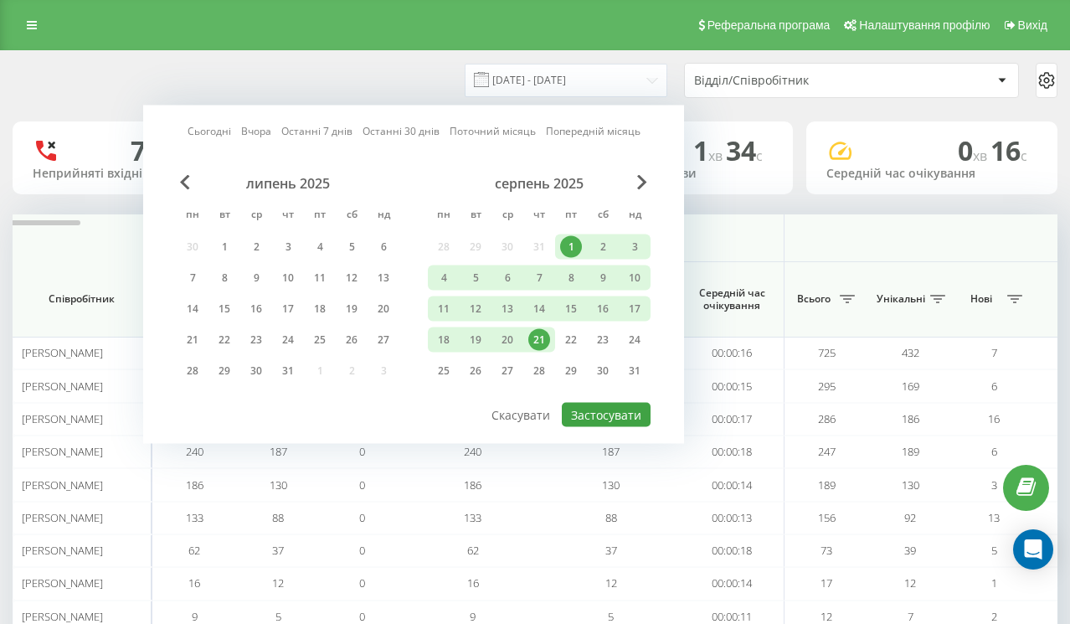
click at [603, 427] on button "Застосувати" at bounding box center [606, 415] width 89 height 24
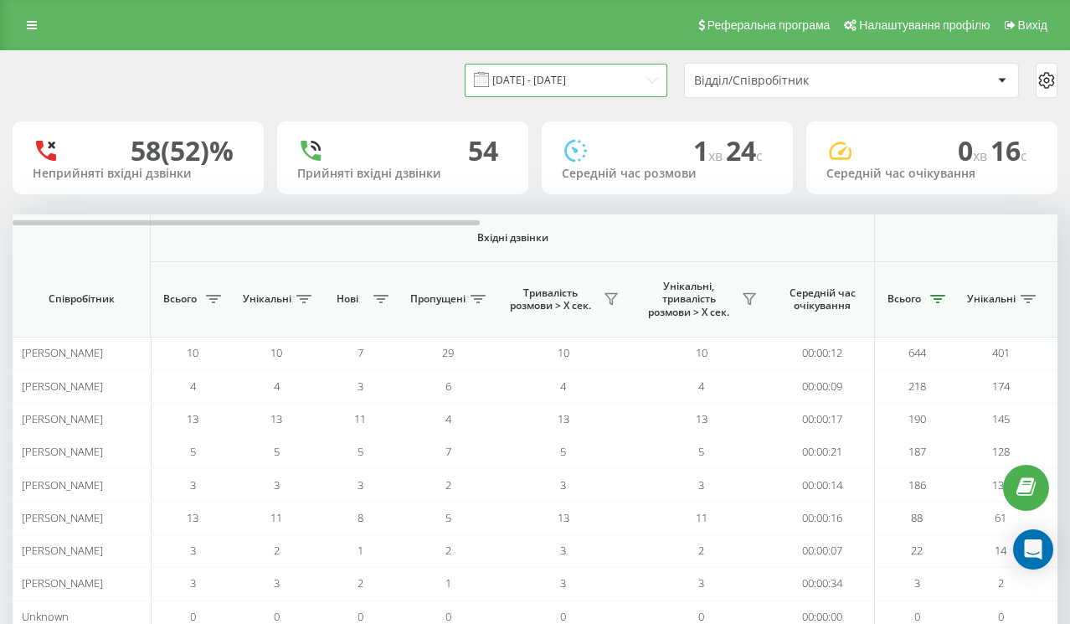
click at [558, 96] on input "01.08.2025 - 21.08.2025" at bounding box center [566, 80] width 203 height 33
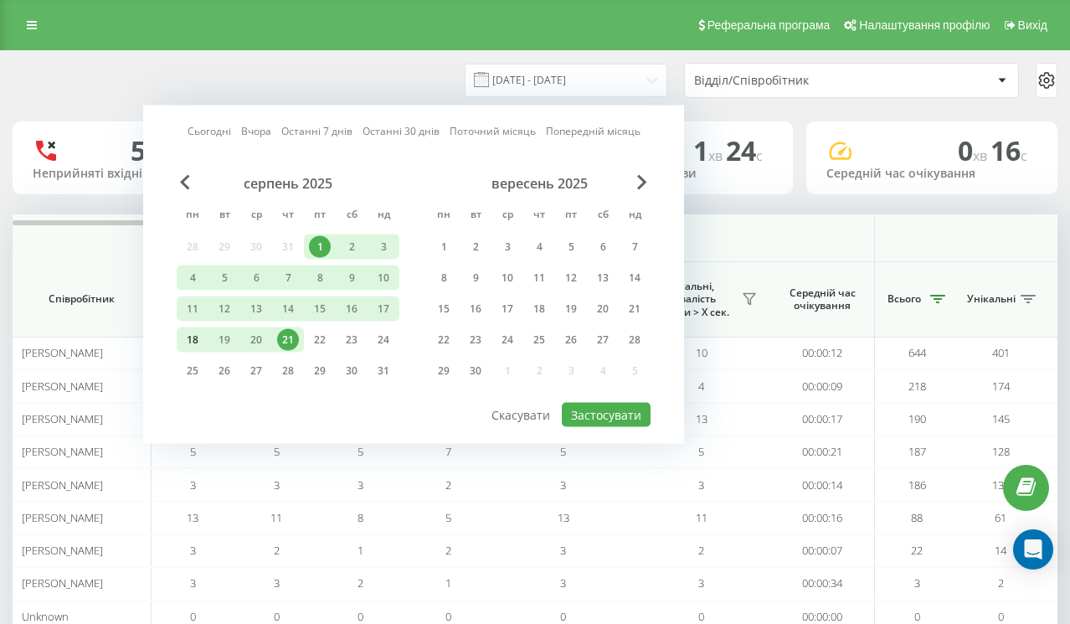
click at [191, 349] on div "18" at bounding box center [193, 340] width 22 height 22
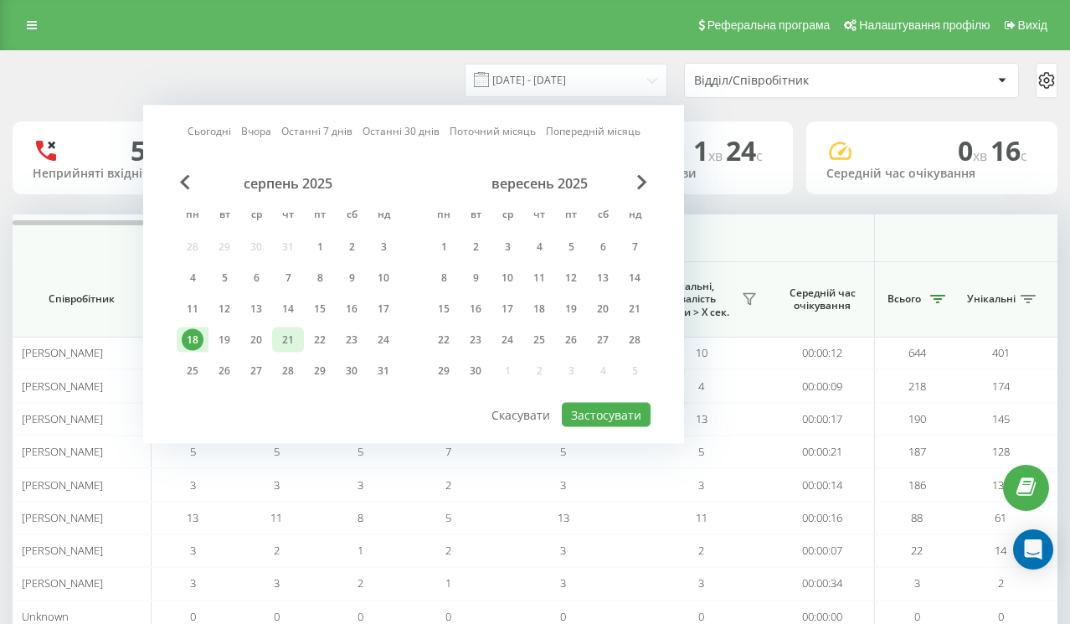
click at [285, 347] on div "21" at bounding box center [288, 340] width 22 height 22
click at [283, 348] on div "21" at bounding box center [288, 340] width 22 height 22
click at [587, 427] on button "Застосувати" at bounding box center [606, 415] width 89 height 24
type input "21.08.2025 - 21.08.2025"
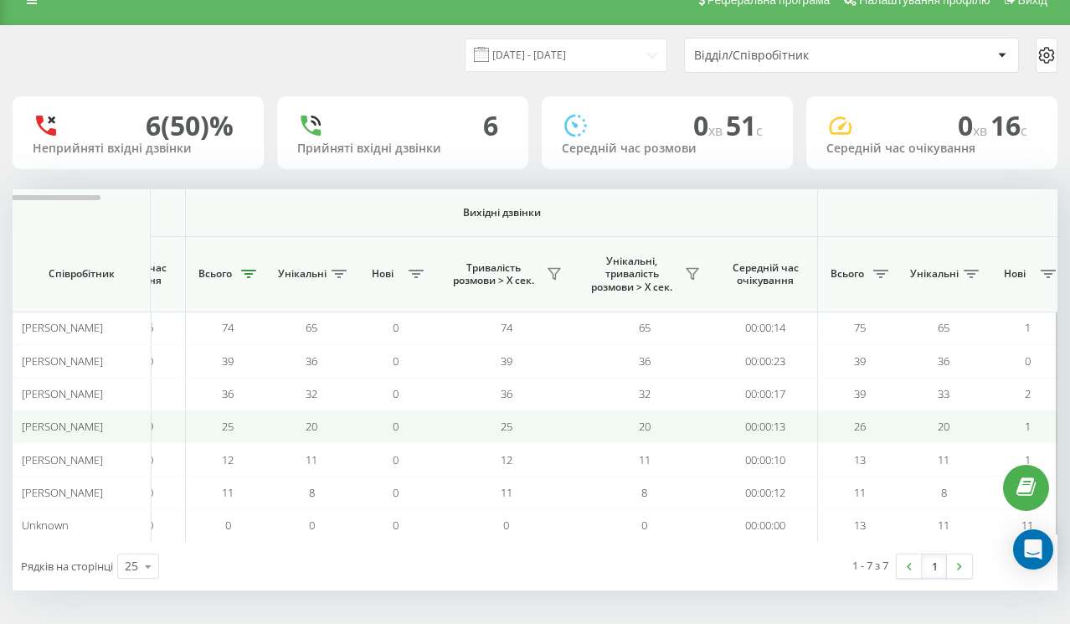
scroll to position [0, 687]
